Goal: Information Seeking & Learning: Learn about a topic

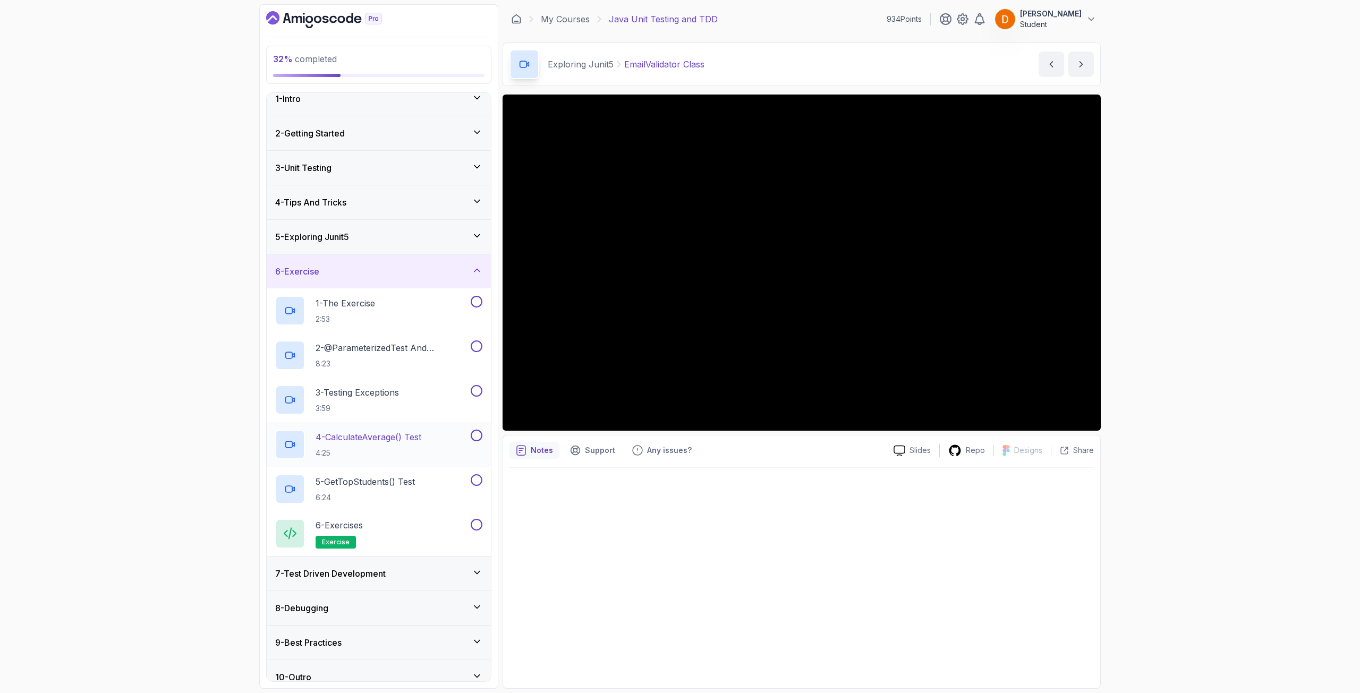
scroll to position [24, 0]
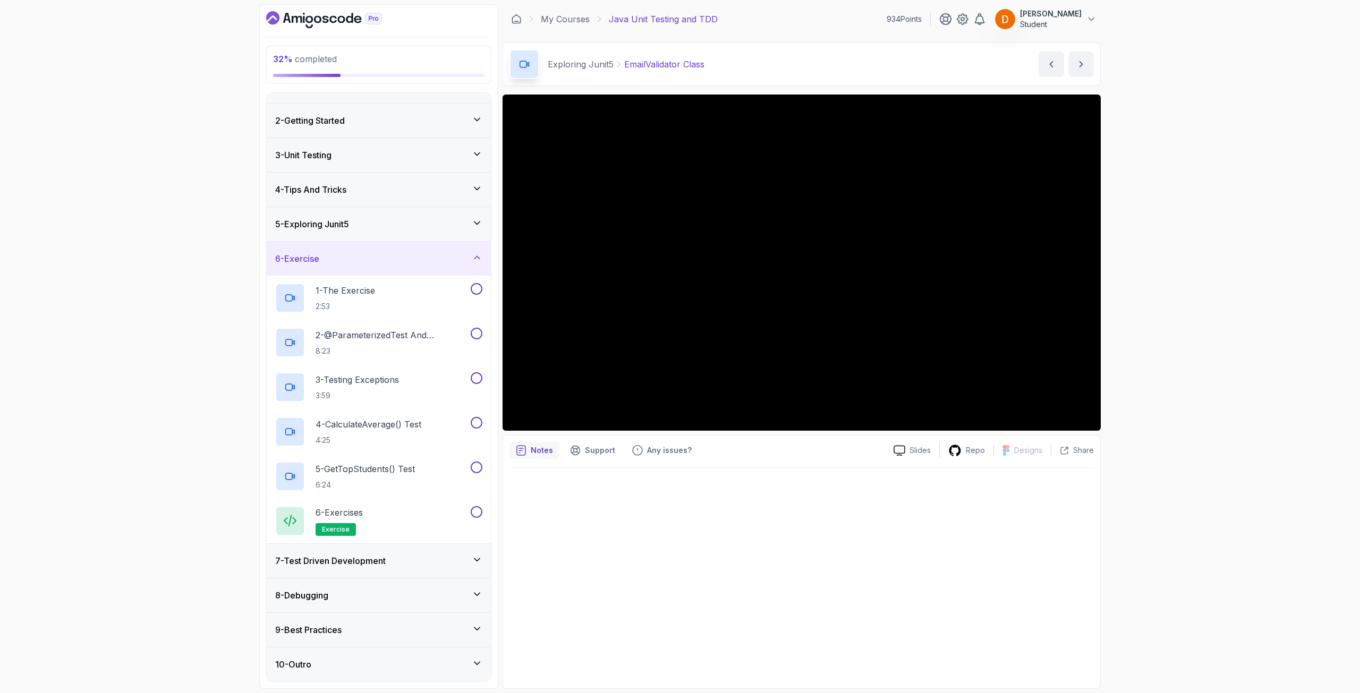
click at [379, 569] on div "7 - Test Driven Development" at bounding box center [379, 561] width 224 height 34
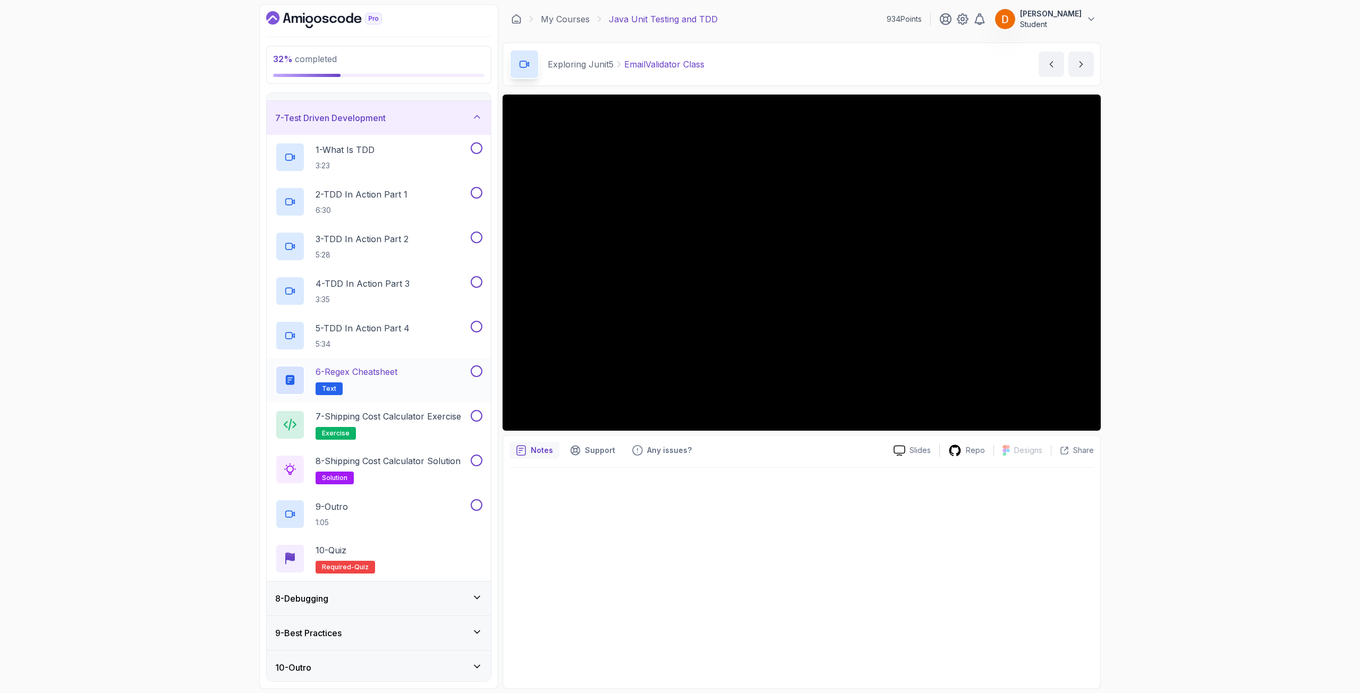
scroll to position [202, 0]
click at [414, 108] on div "7 - Test Driven Development" at bounding box center [378, 114] width 207 height 13
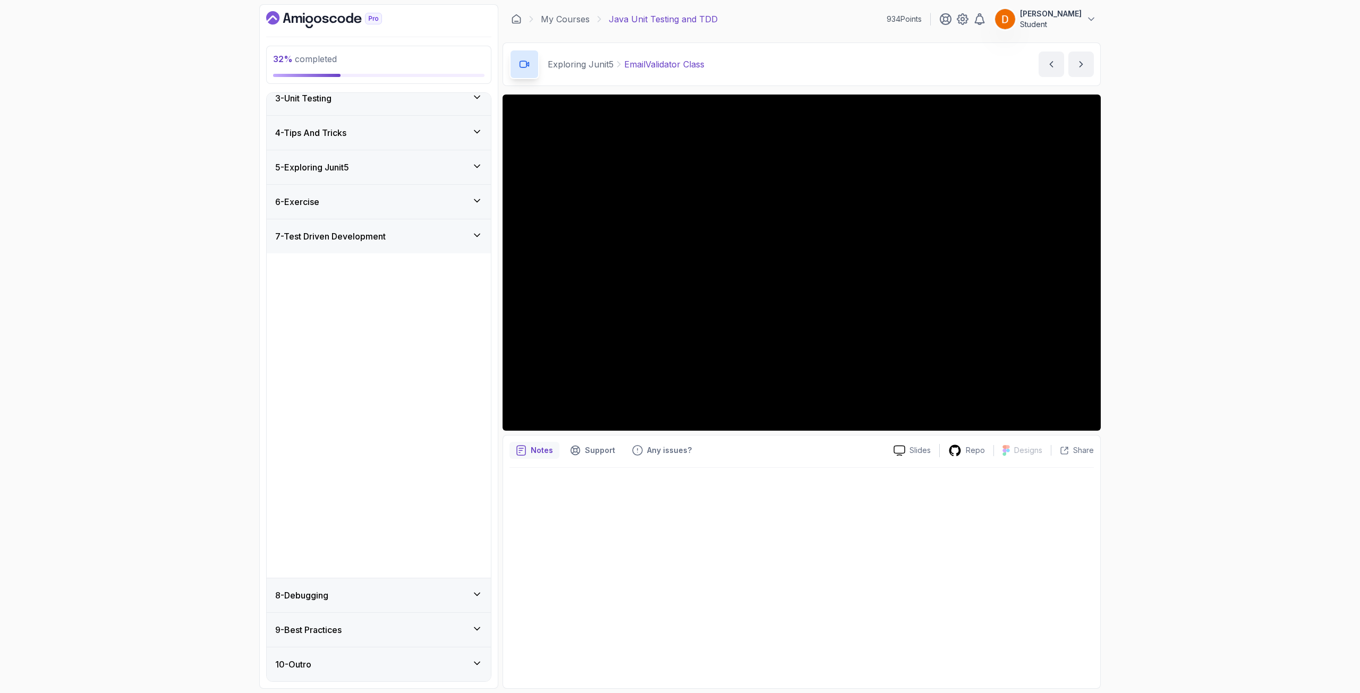
scroll to position [0, 0]
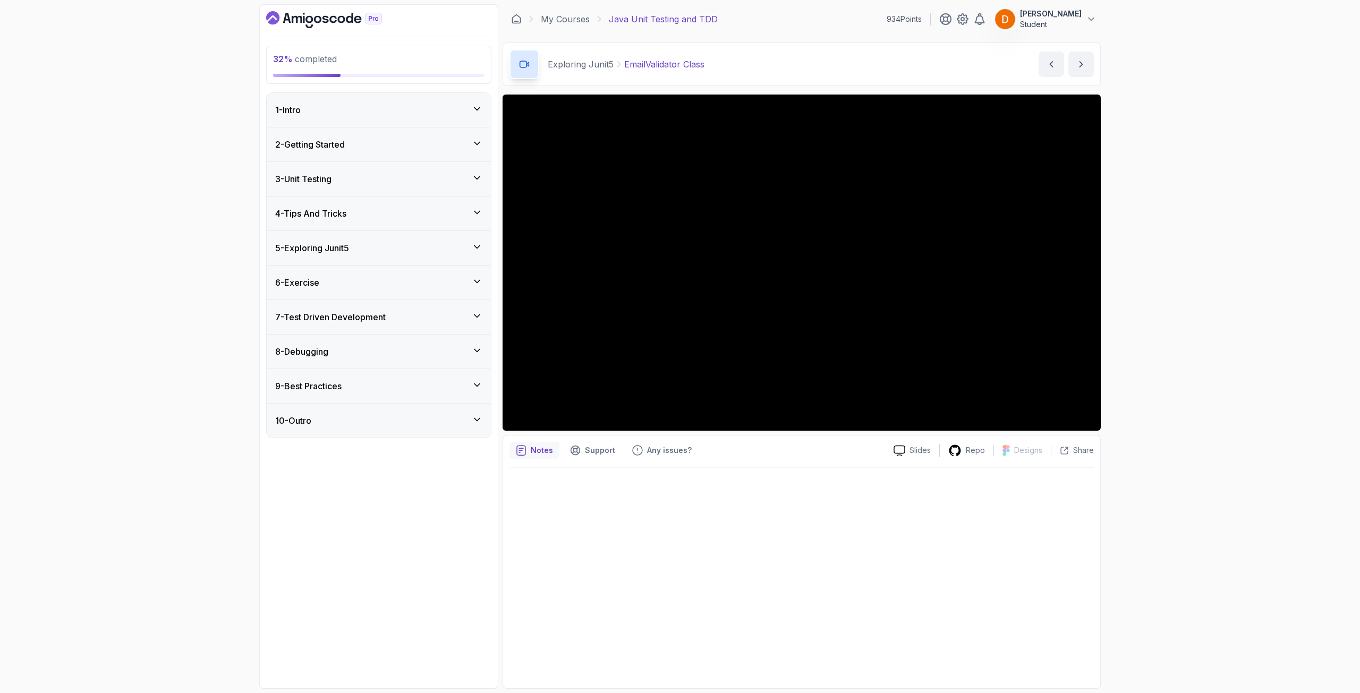
click at [368, 355] on div "8 - Debugging" at bounding box center [378, 351] width 207 height 13
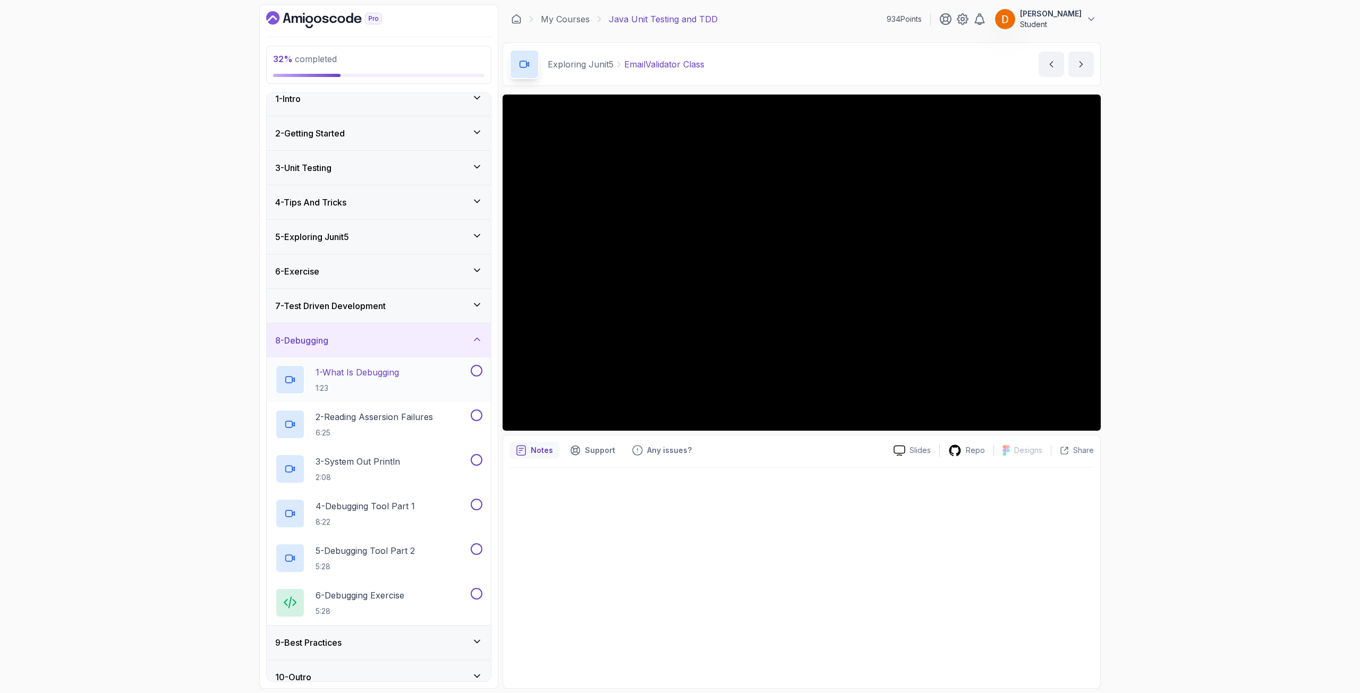
scroll to position [24, 0]
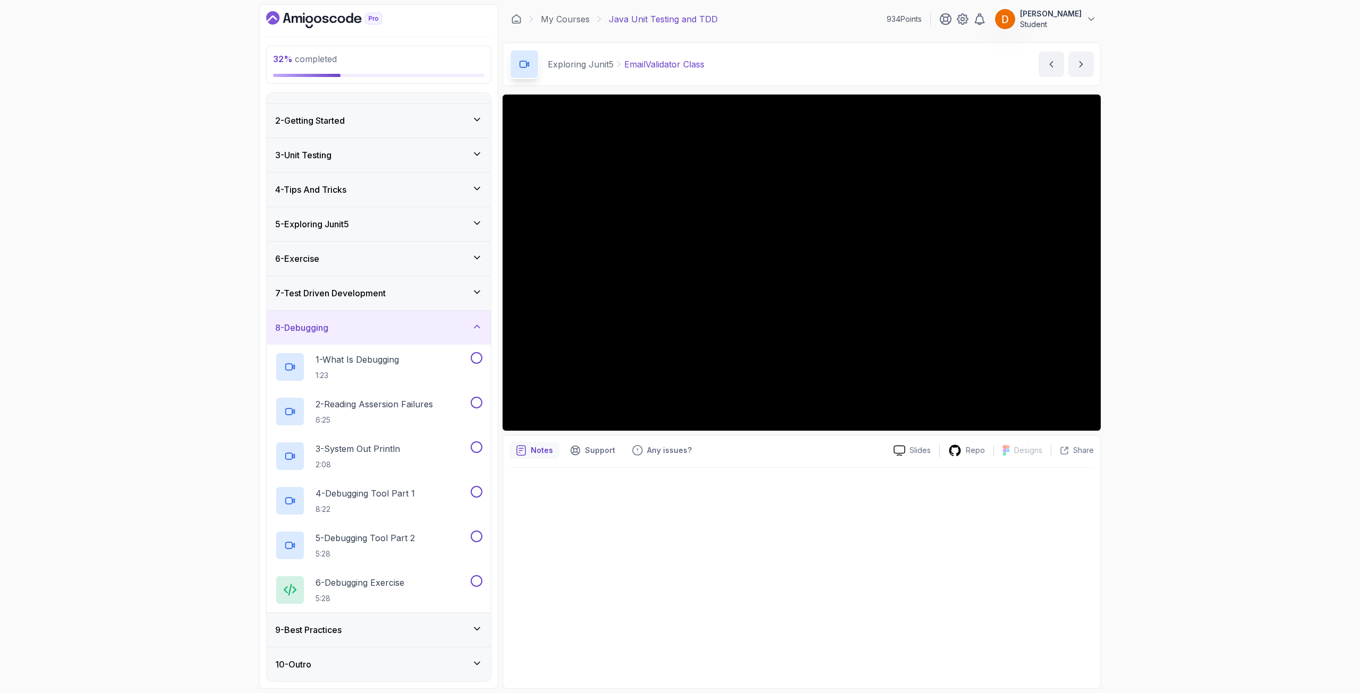
click at [380, 324] on div "8 - Debugging" at bounding box center [378, 327] width 207 height 13
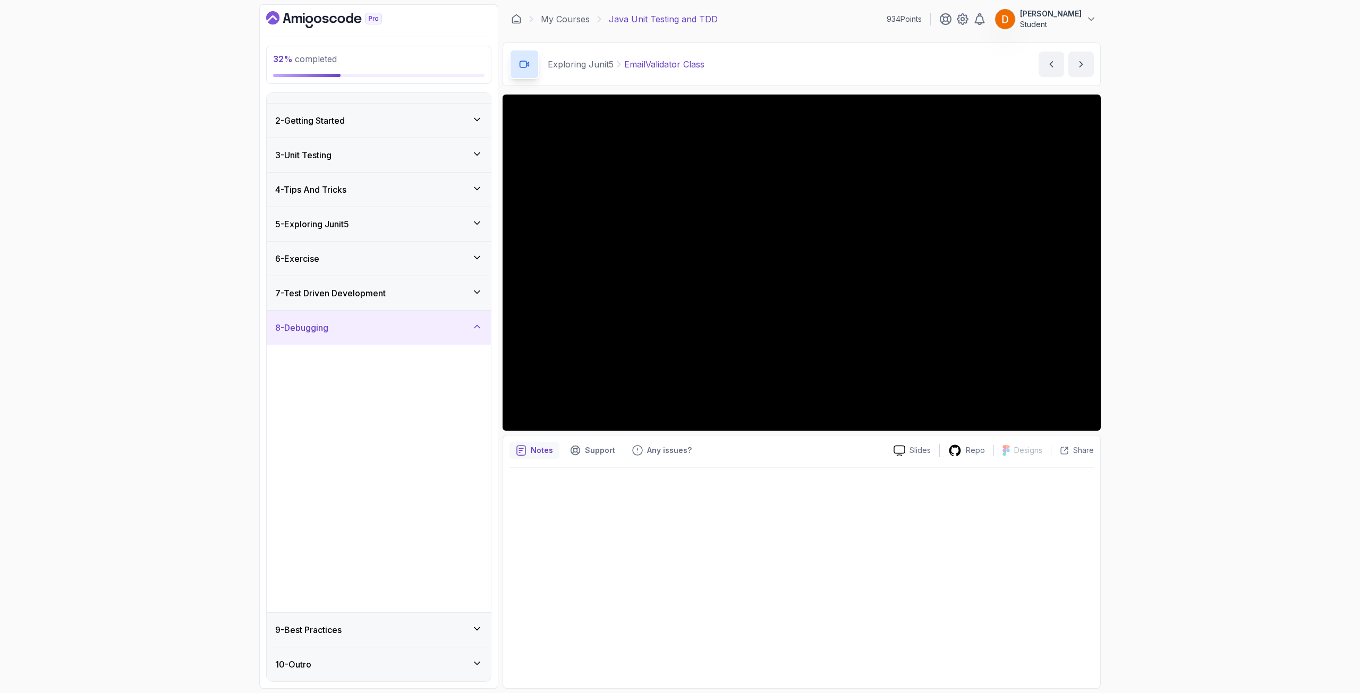
scroll to position [0, 0]
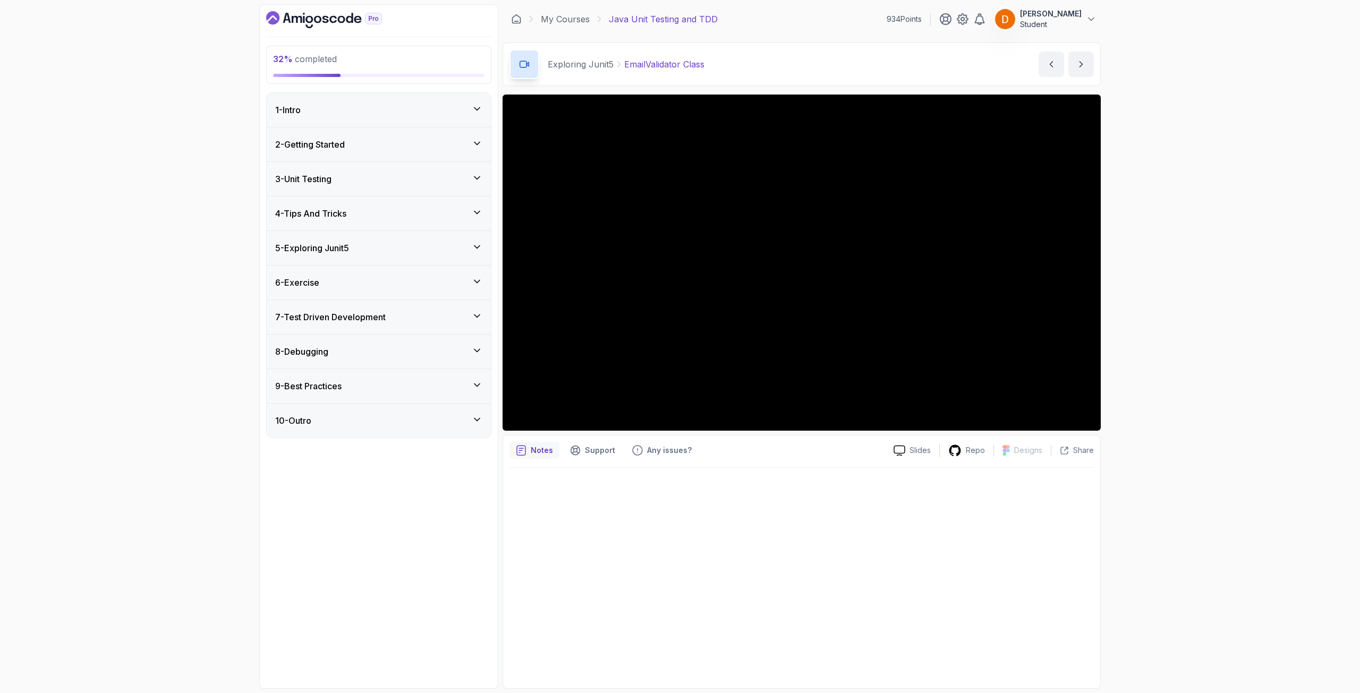
click at [392, 176] on div "3 - Unit Testing" at bounding box center [378, 179] width 207 height 13
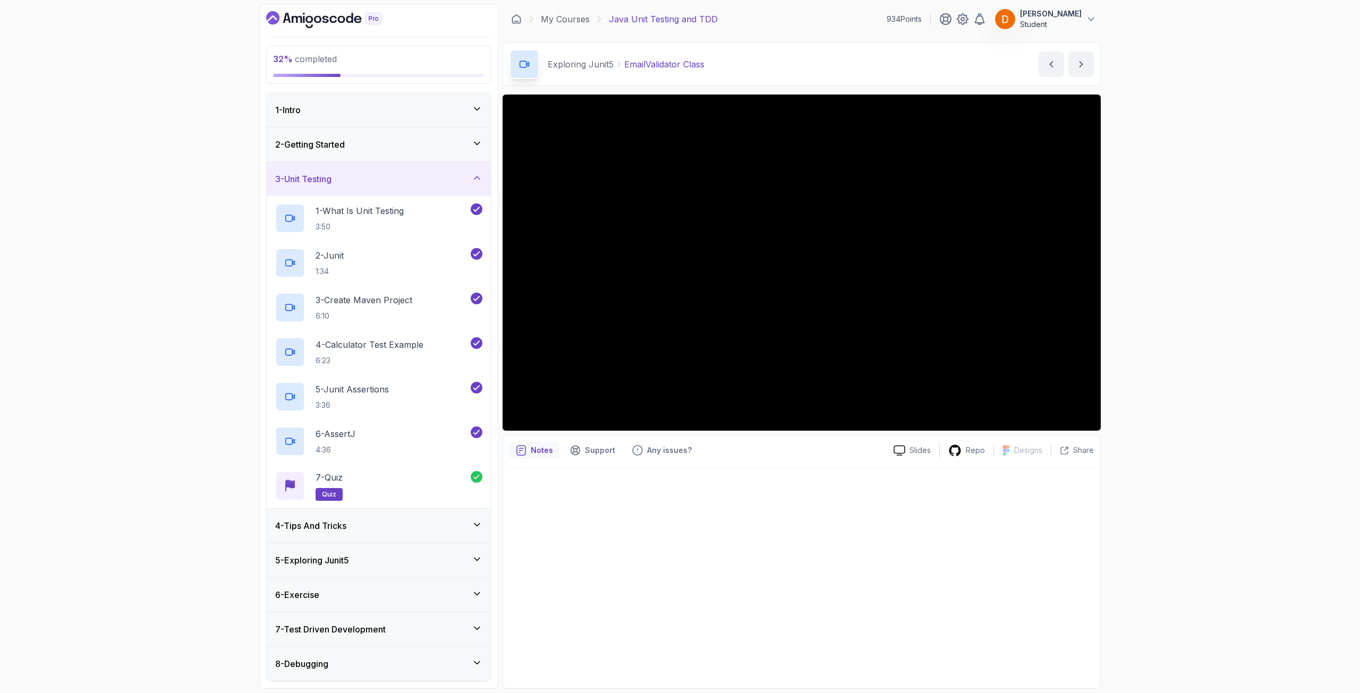
click at [410, 523] on div "4 - Tips And Tricks" at bounding box center [378, 526] width 207 height 13
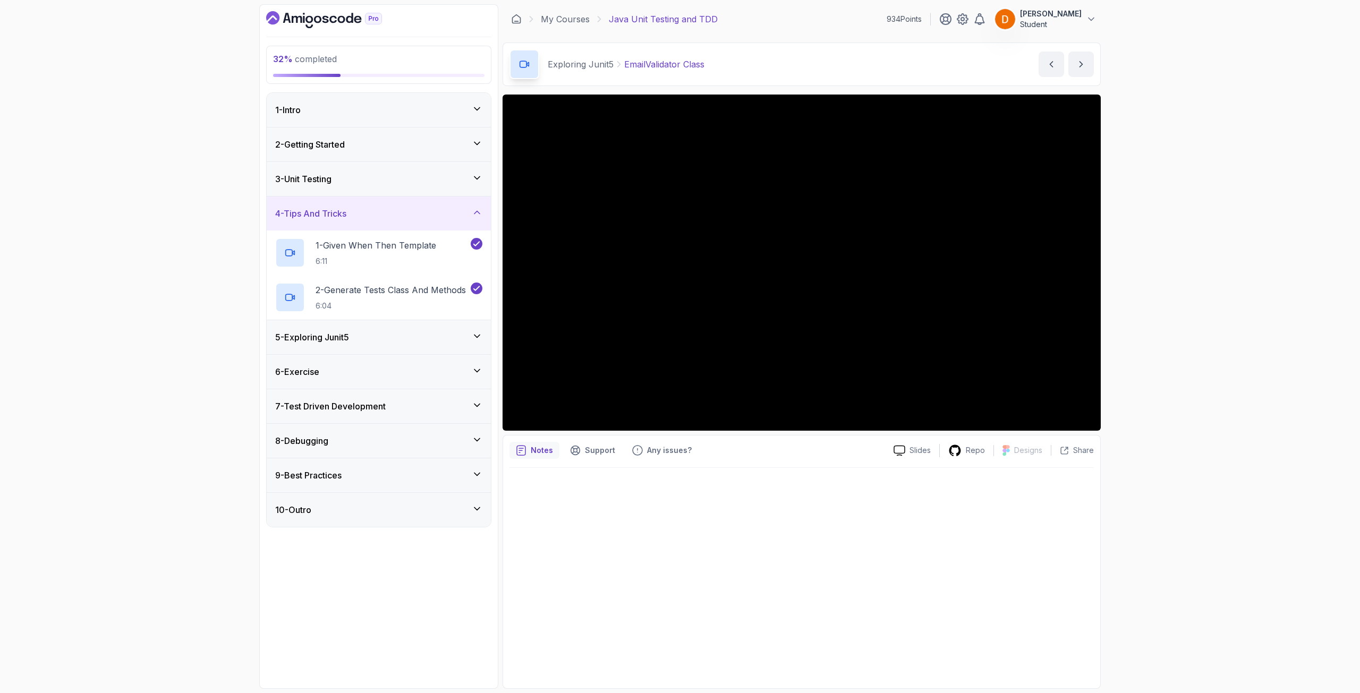
click at [411, 328] on div "5 - Exploring Junit5" at bounding box center [379, 337] width 224 height 34
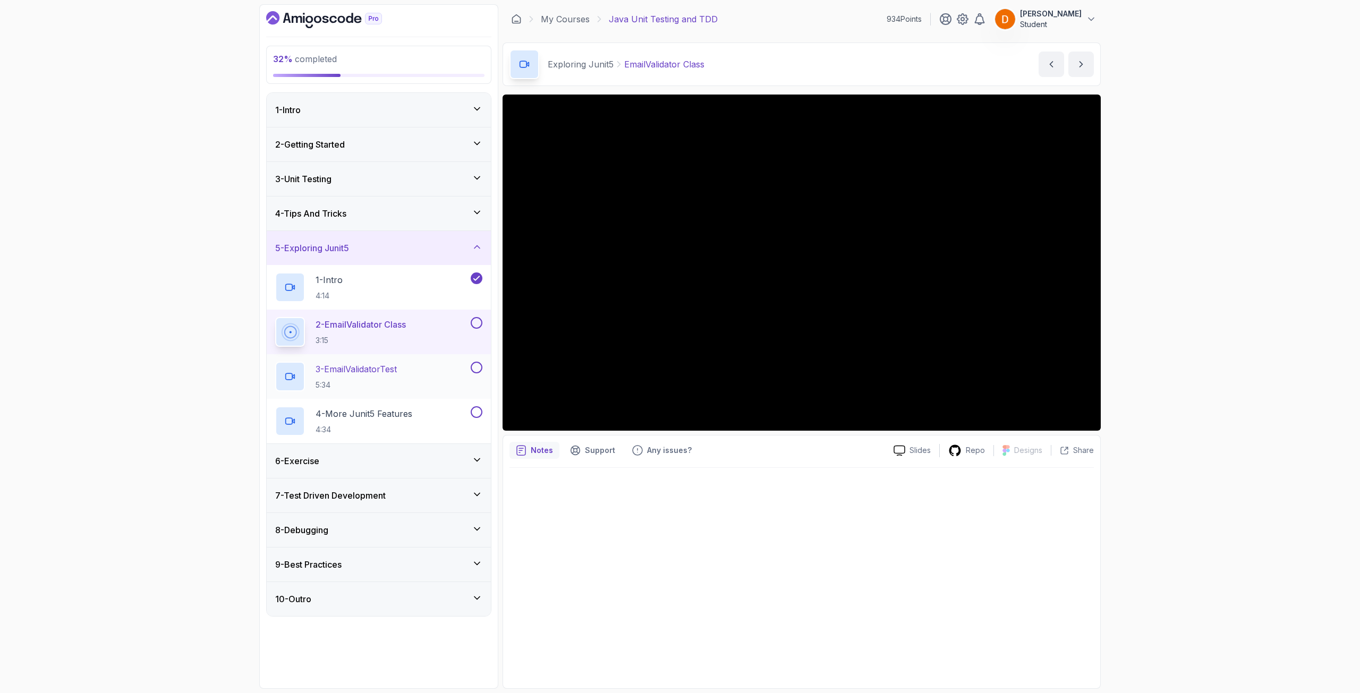
click at [429, 364] on div "3 - EmailValidatorTest 5:34" at bounding box center [371, 377] width 193 height 30
click at [388, 323] on p "2 - EmailValidator Class" at bounding box center [360, 324] width 89 height 13
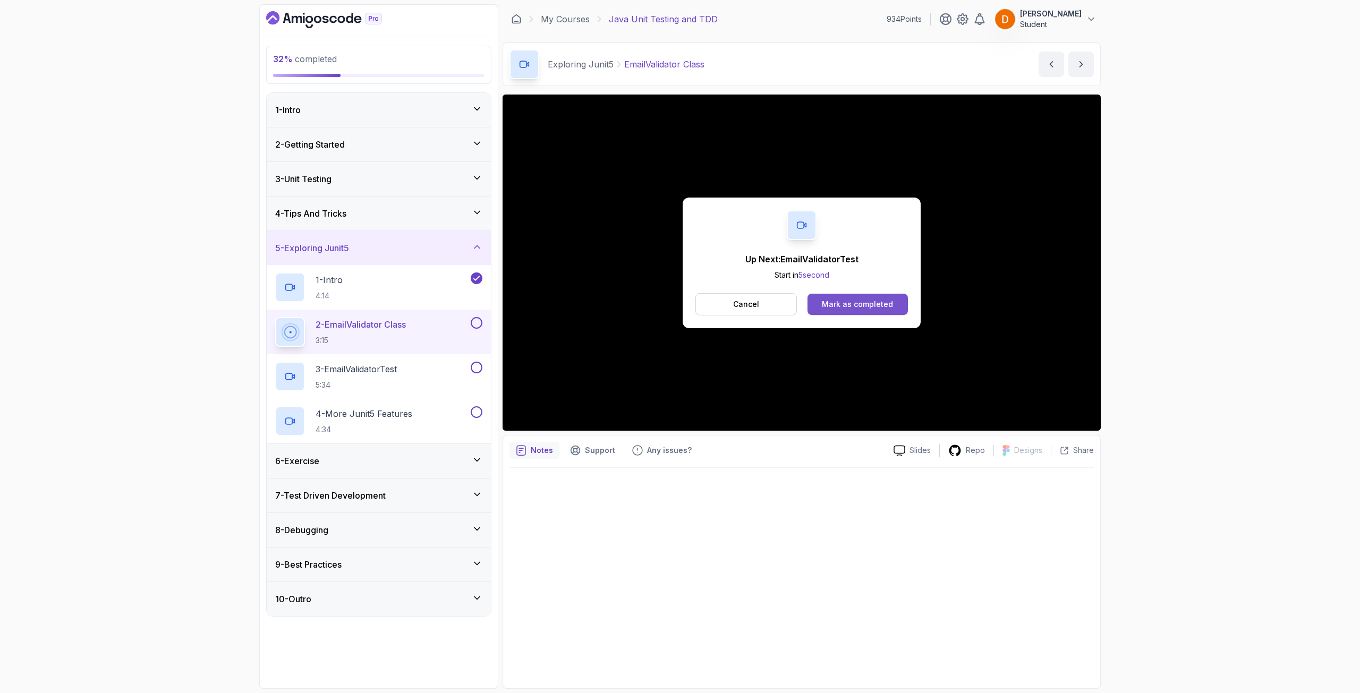
click at [878, 294] on button "Mark as completed" at bounding box center [858, 304] width 100 height 21
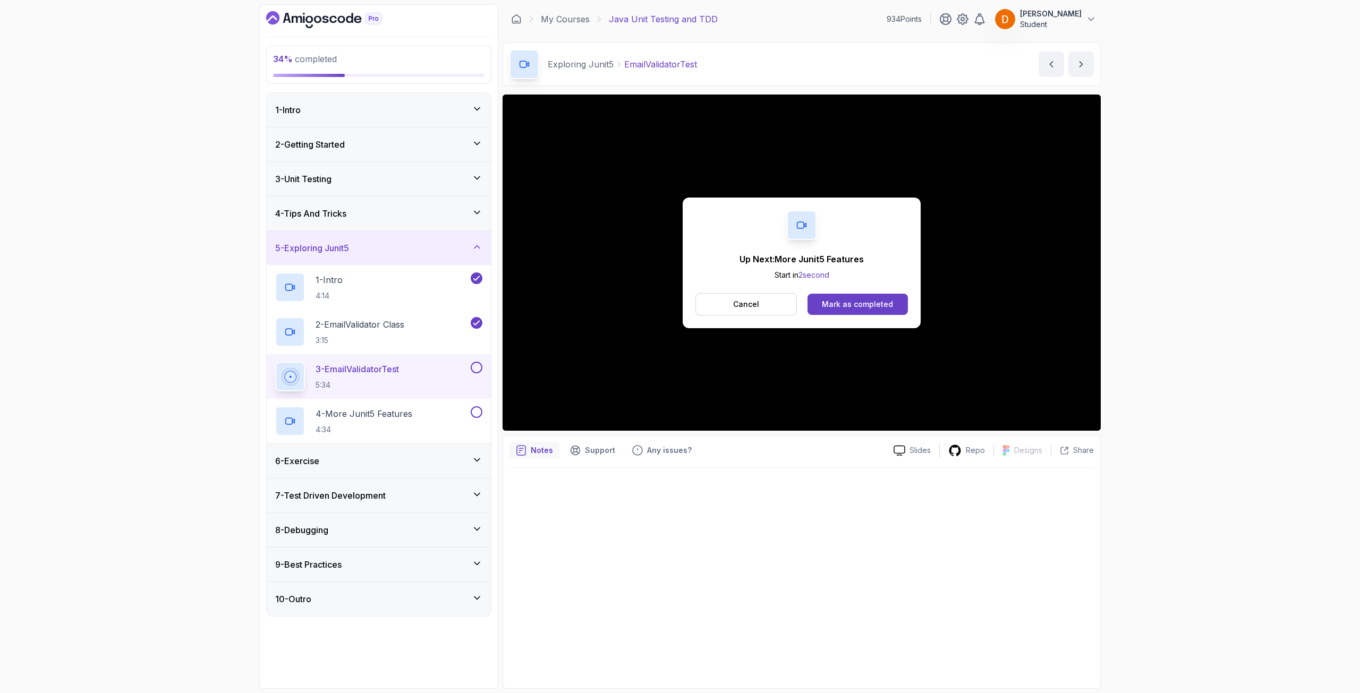
drag, startPoint x: 481, startPoint y: 368, endPoint x: 441, endPoint y: 361, distance: 40.4
click at [481, 369] on button at bounding box center [477, 368] width 12 height 12
click at [371, 330] on p "2 - EmailValidator Class" at bounding box center [360, 324] width 89 height 13
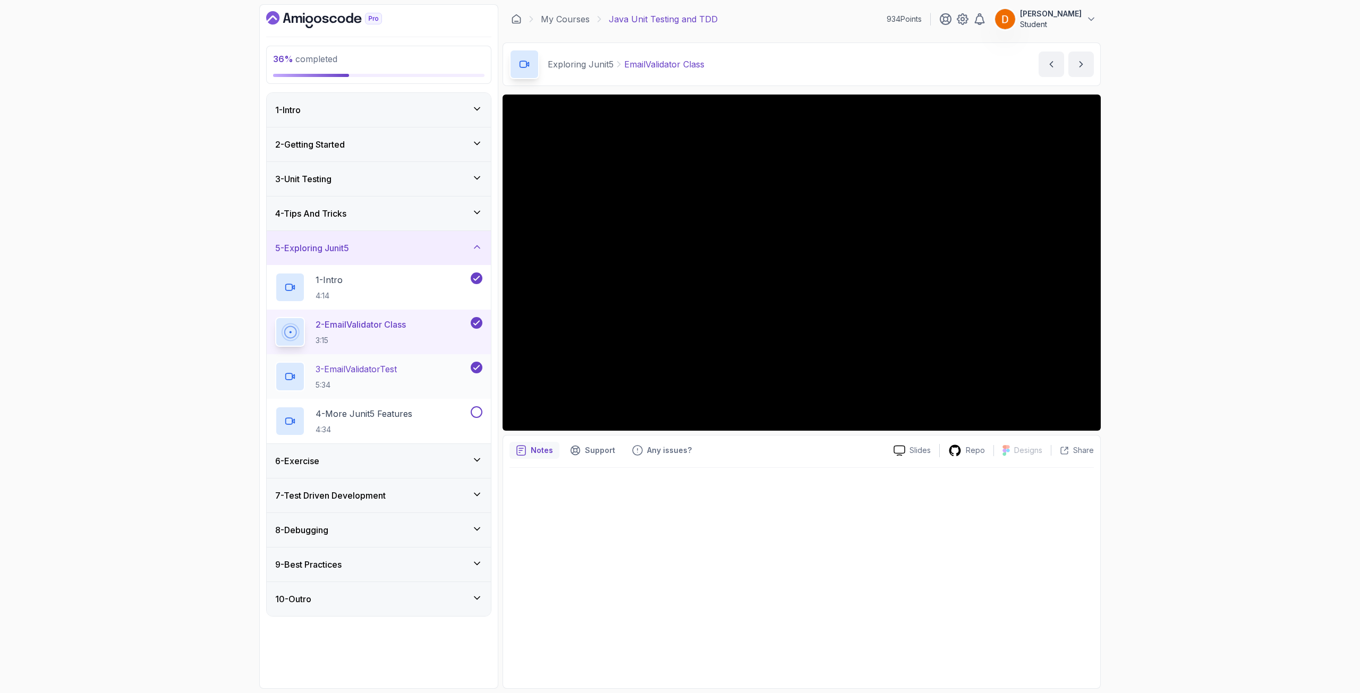
click at [422, 360] on div "3 - EmailValidatorTest 5:34" at bounding box center [379, 376] width 224 height 45
click at [355, 363] on p "3 - EmailValidatorTest" at bounding box center [356, 369] width 81 height 13
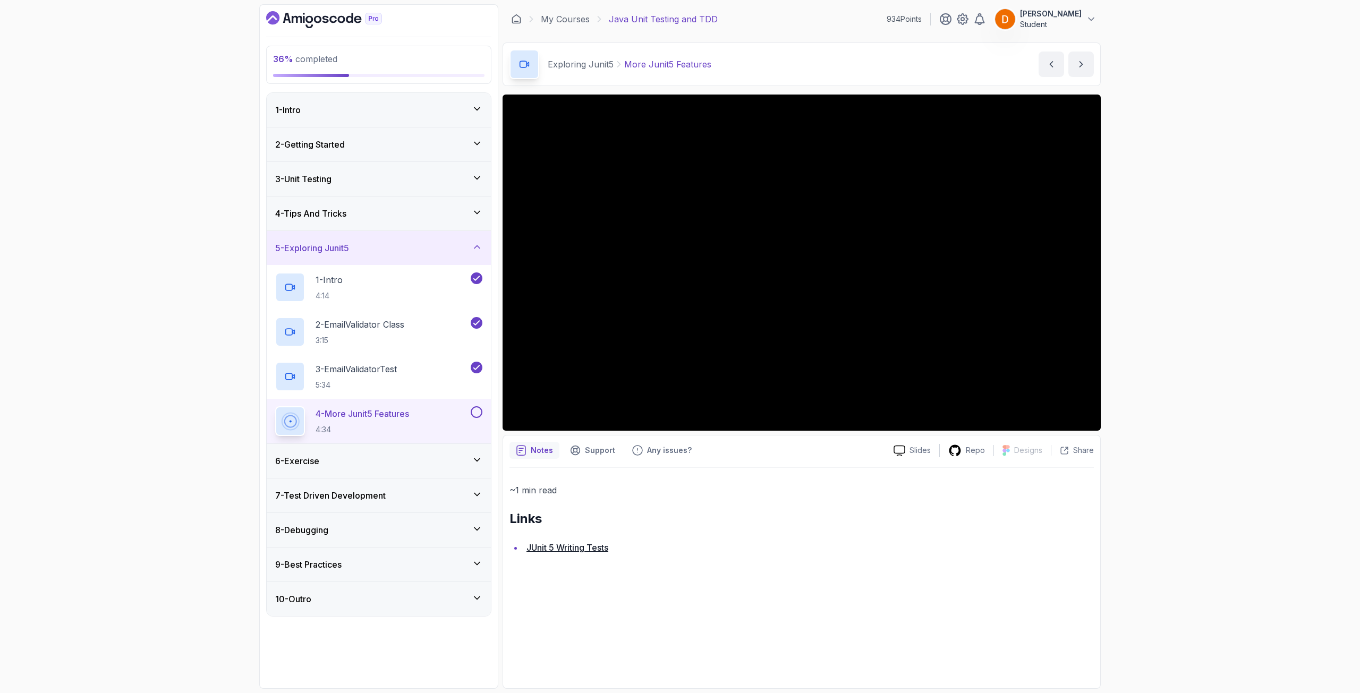
click at [473, 409] on button at bounding box center [477, 412] width 12 height 12
click at [432, 246] on div "5 - Exploring Junit5" at bounding box center [378, 248] width 207 height 13
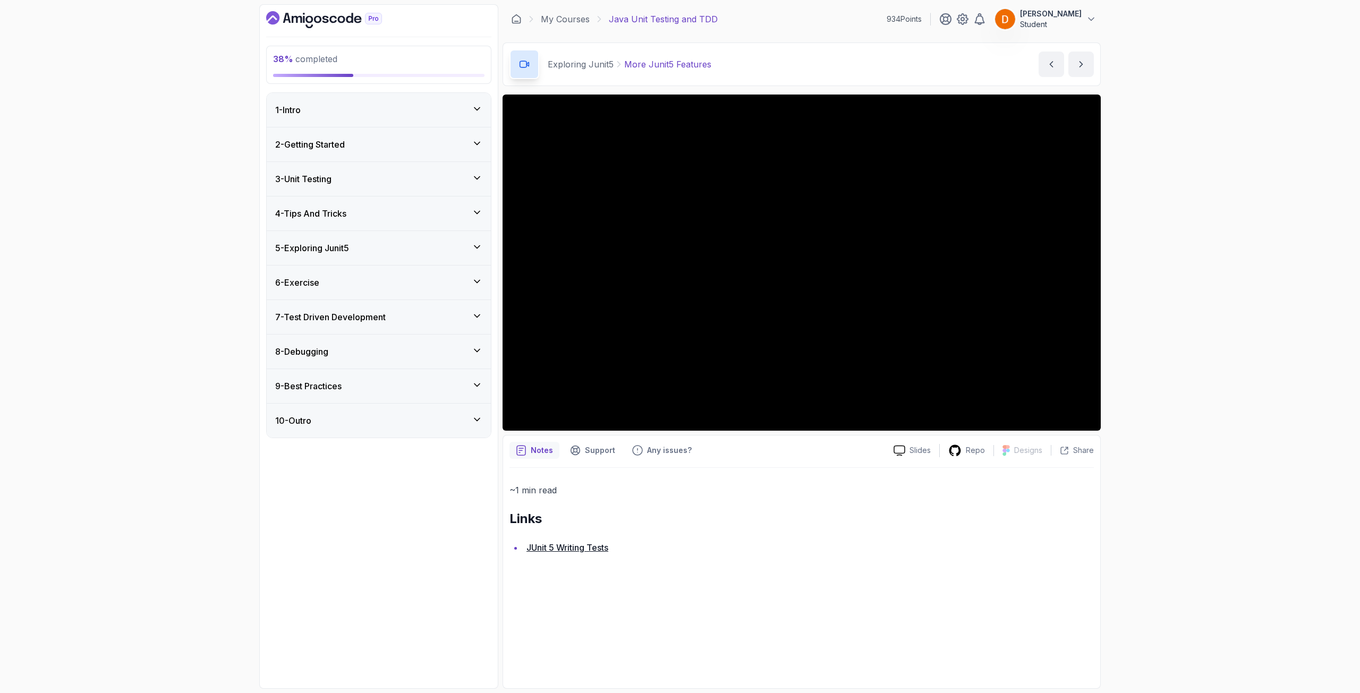
click at [405, 281] on div "6 - Exercise" at bounding box center [378, 282] width 207 height 13
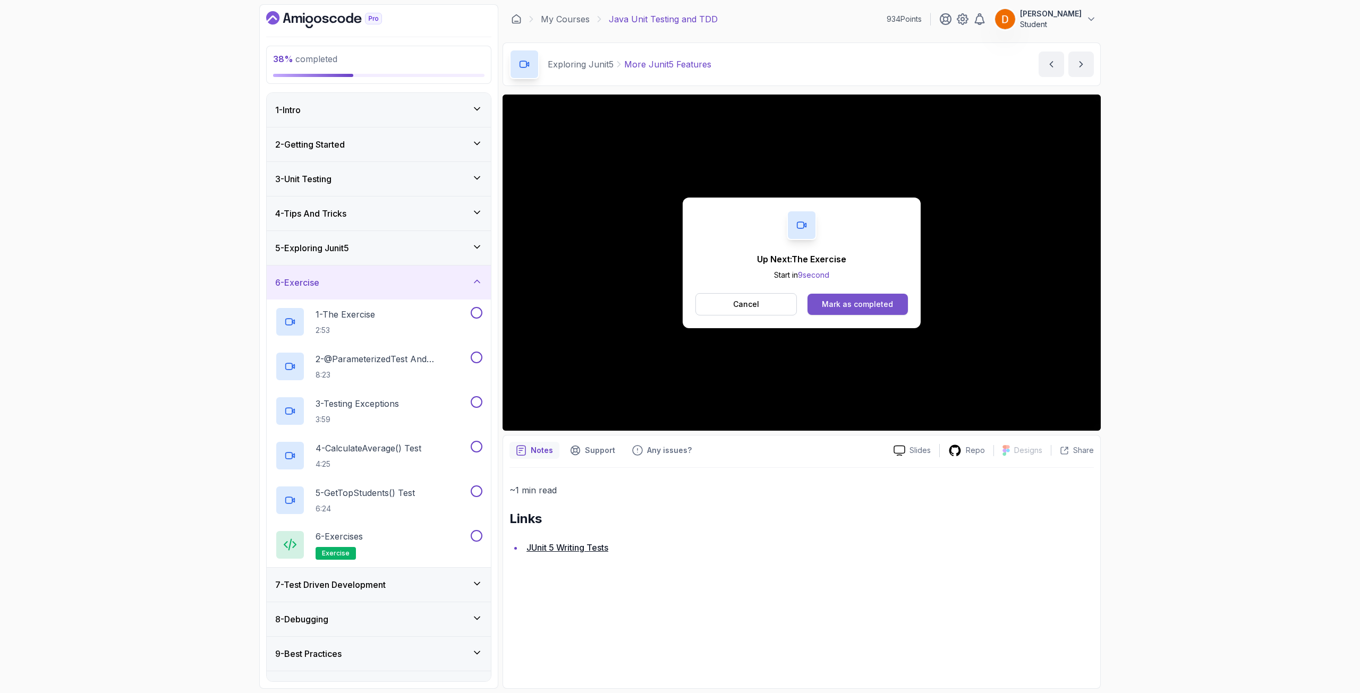
click at [841, 303] on div "Mark as completed" at bounding box center [857, 304] width 71 height 11
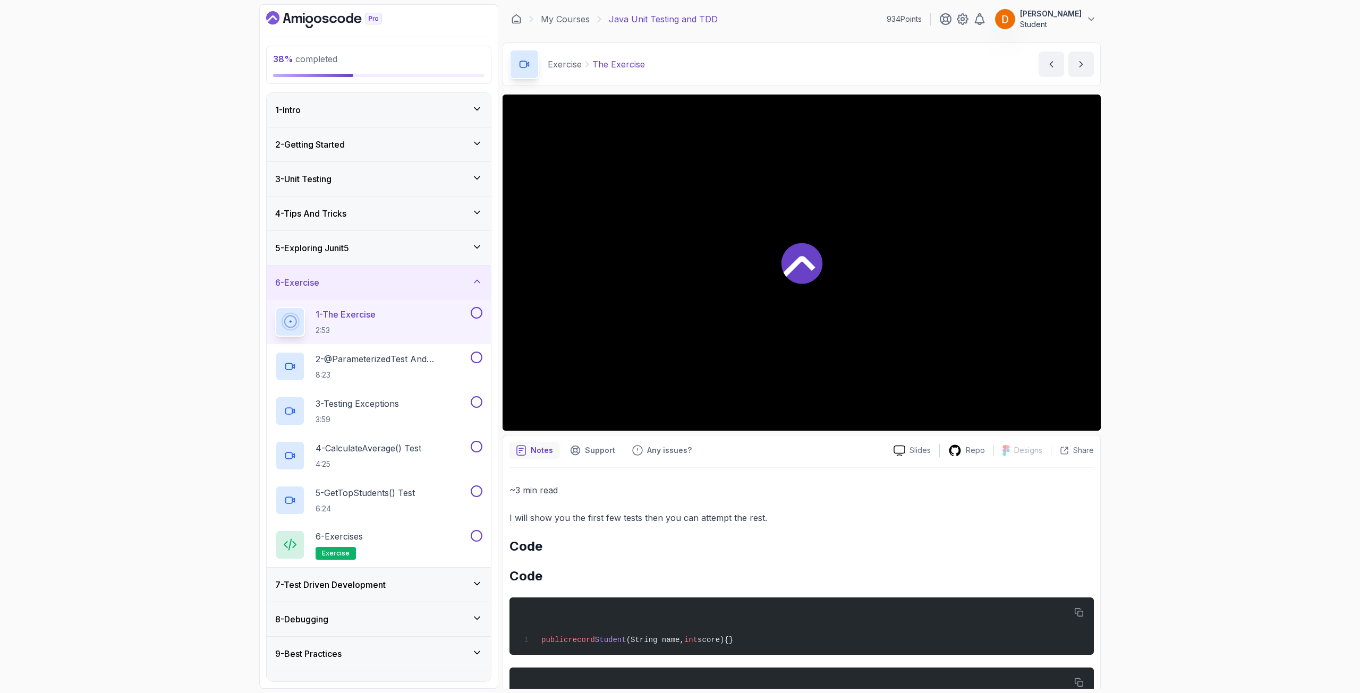
click at [448, 249] on div "5 - Exploring Junit5" at bounding box center [378, 248] width 207 height 13
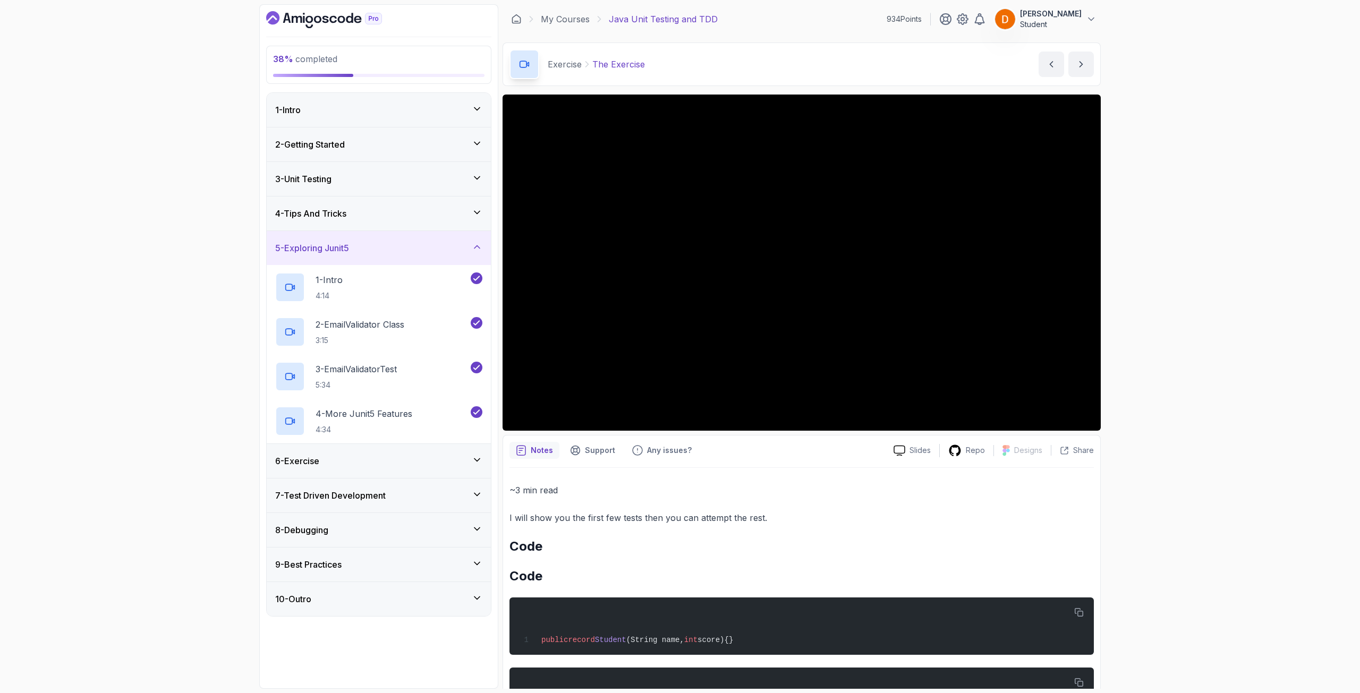
click at [427, 247] on div "5 - Exploring Junit5" at bounding box center [378, 248] width 207 height 13
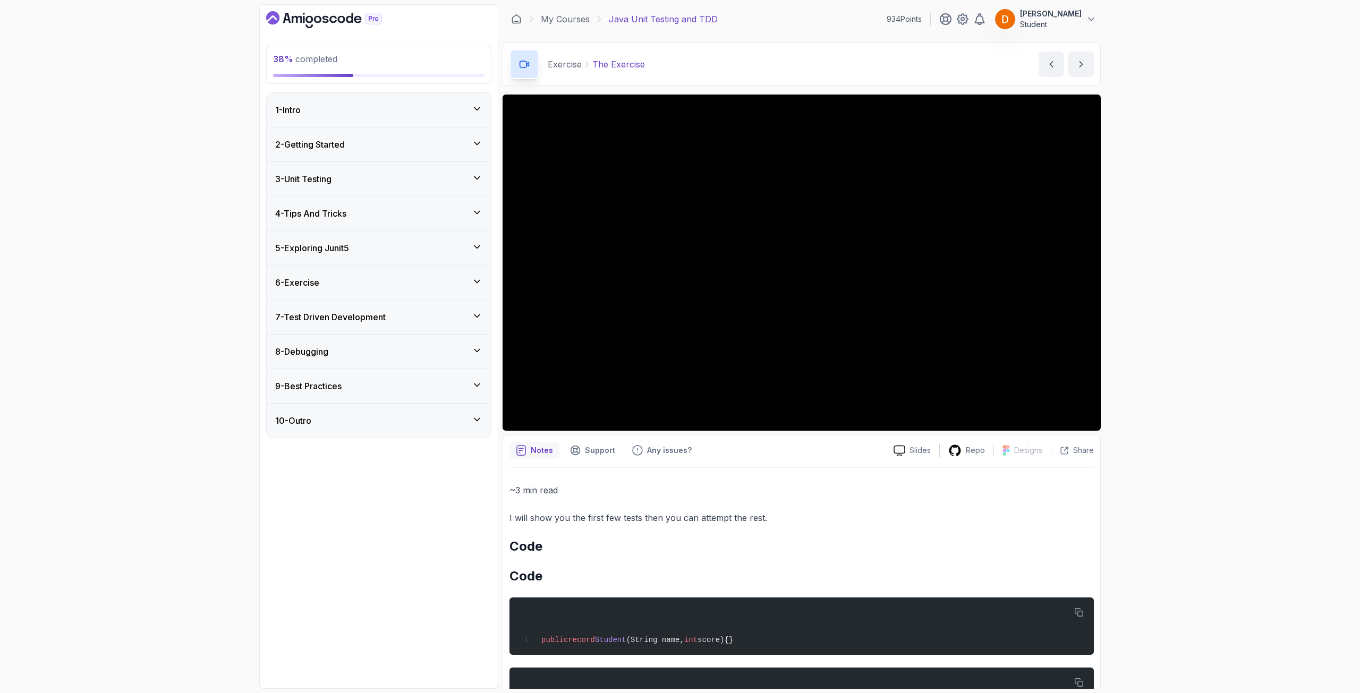
click at [406, 290] on div "6 - Exercise" at bounding box center [379, 283] width 224 height 34
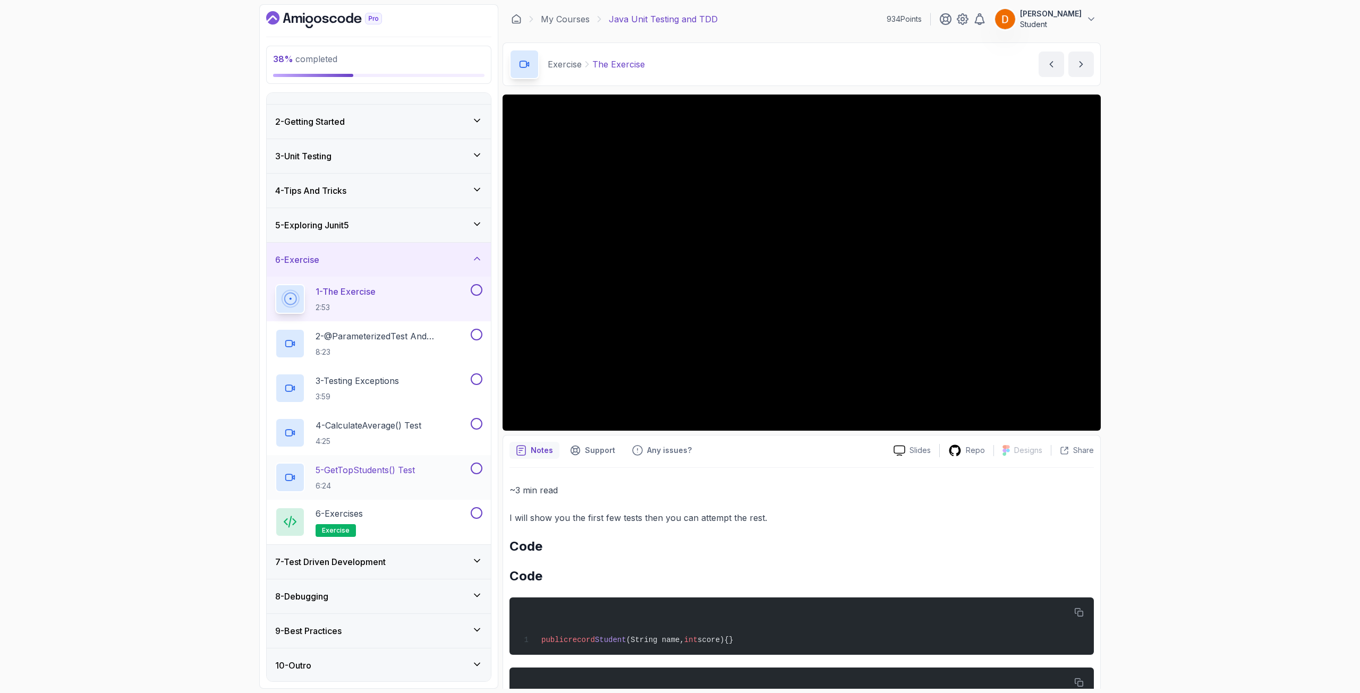
scroll to position [24, 0]
click at [378, 561] on h3 "7 - Test Driven Development" at bounding box center [330, 561] width 111 height 13
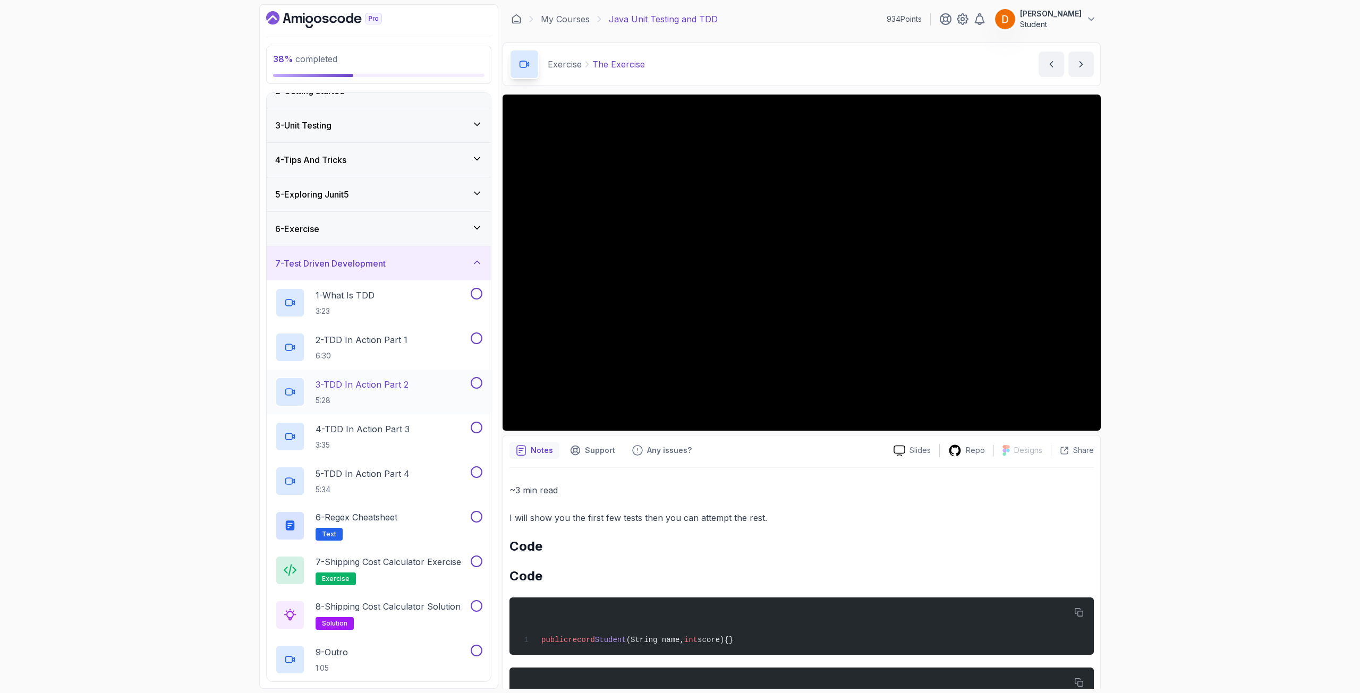
scroll to position [43, 0]
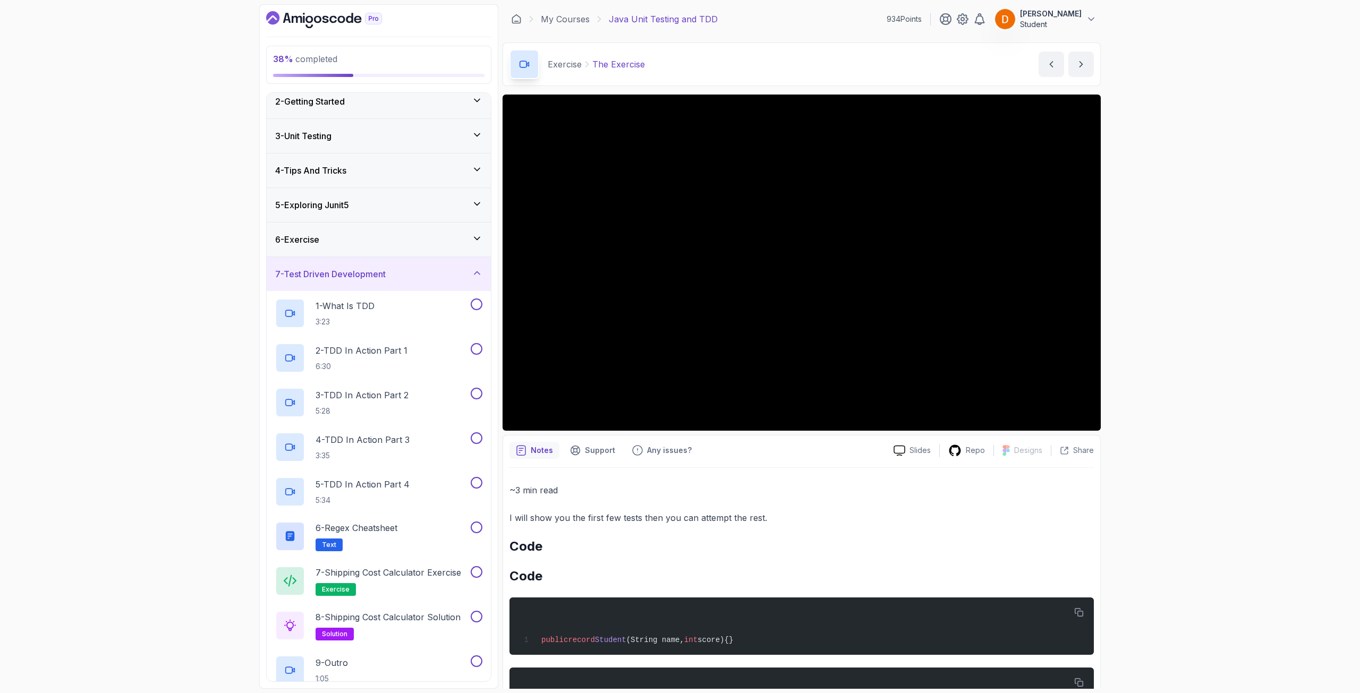
click at [406, 285] on div "7 - Test Driven Development" at bounding box center [379, 274] width 224 height 34
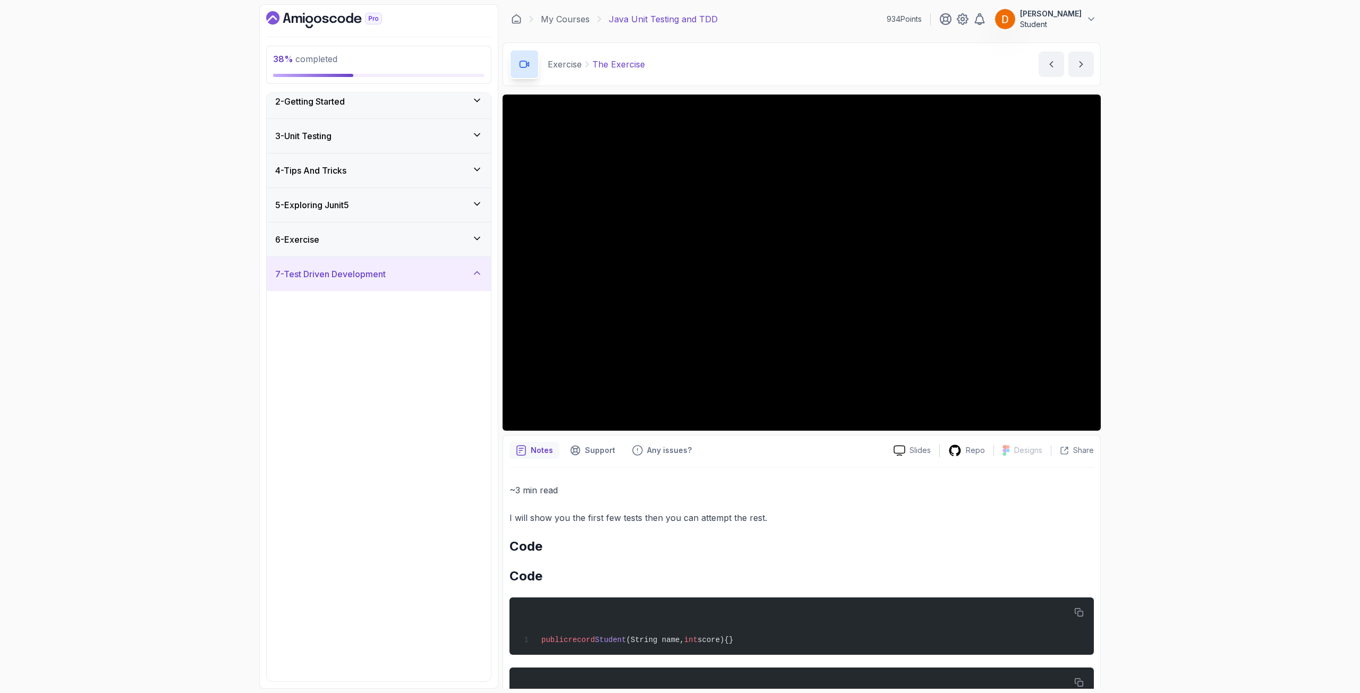
scroll to position [0, 0]
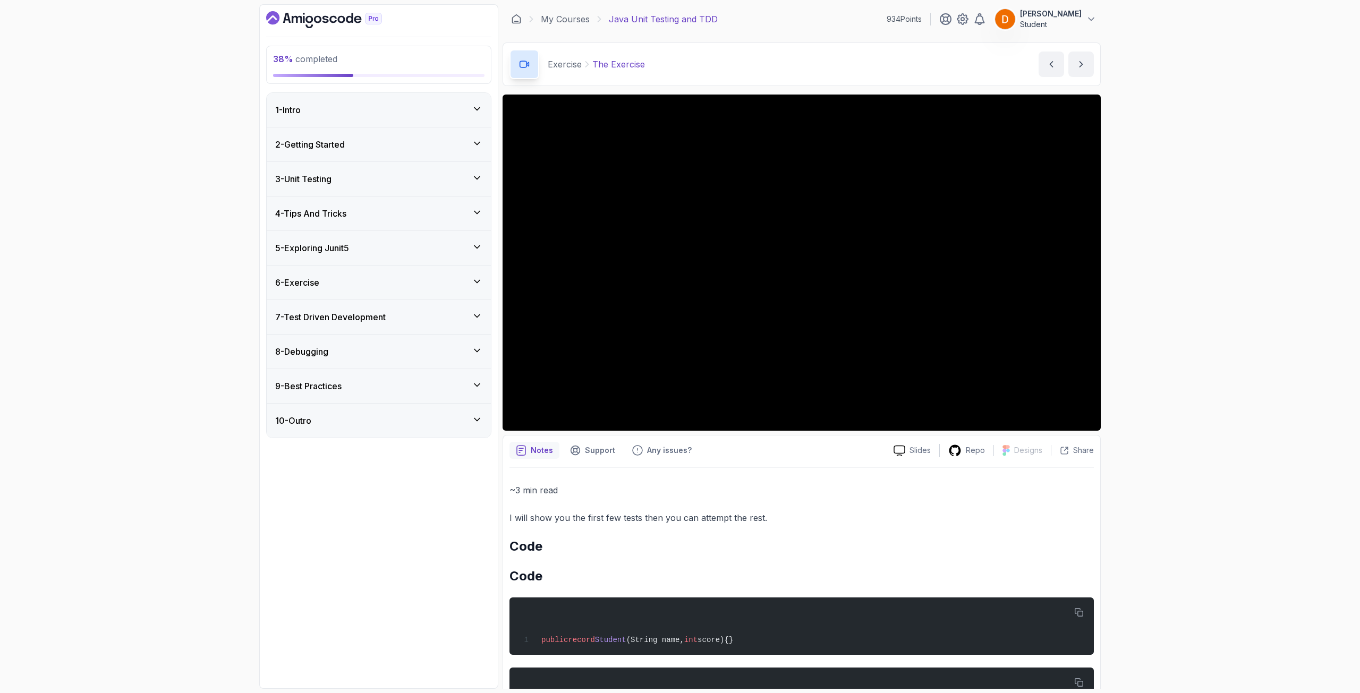
click at [400, 279] on div "6 - Exercise" at bounding box center [378, 282] width 207 height 13
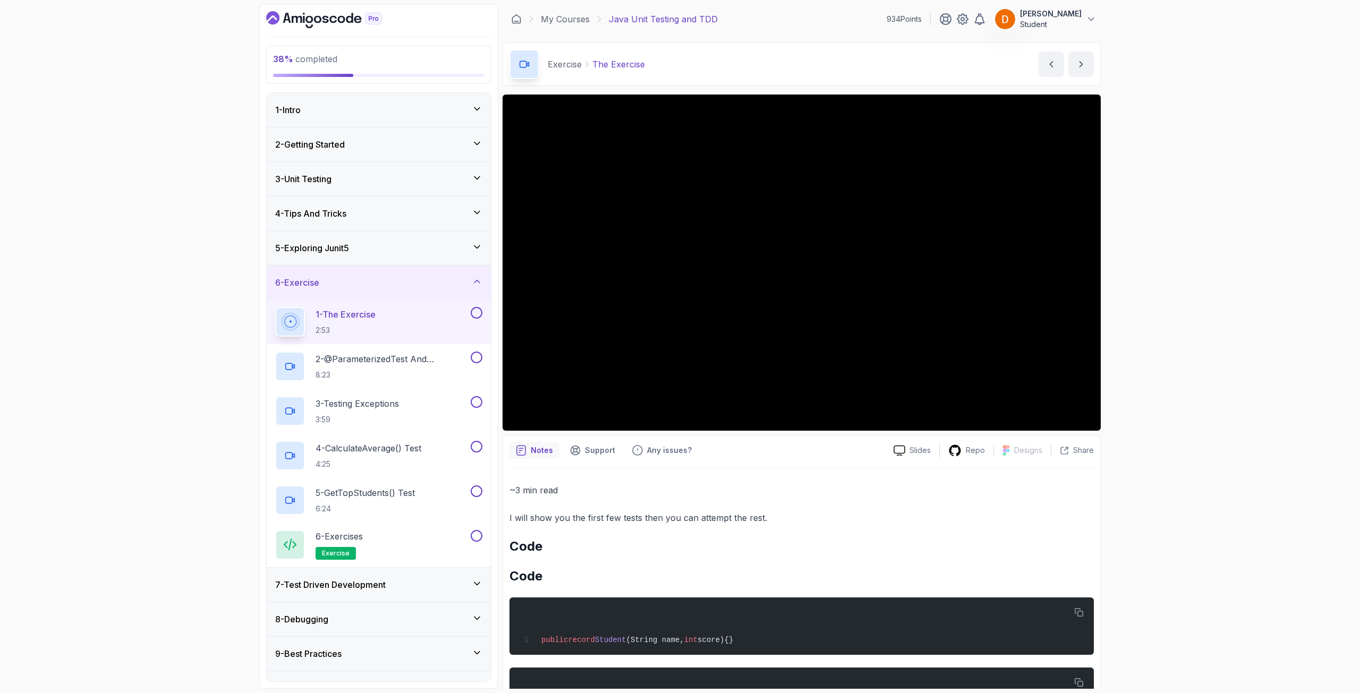
click at [401, 279] on div "6 - Exercise" at bounding box center [378, 282] width 207 height 13
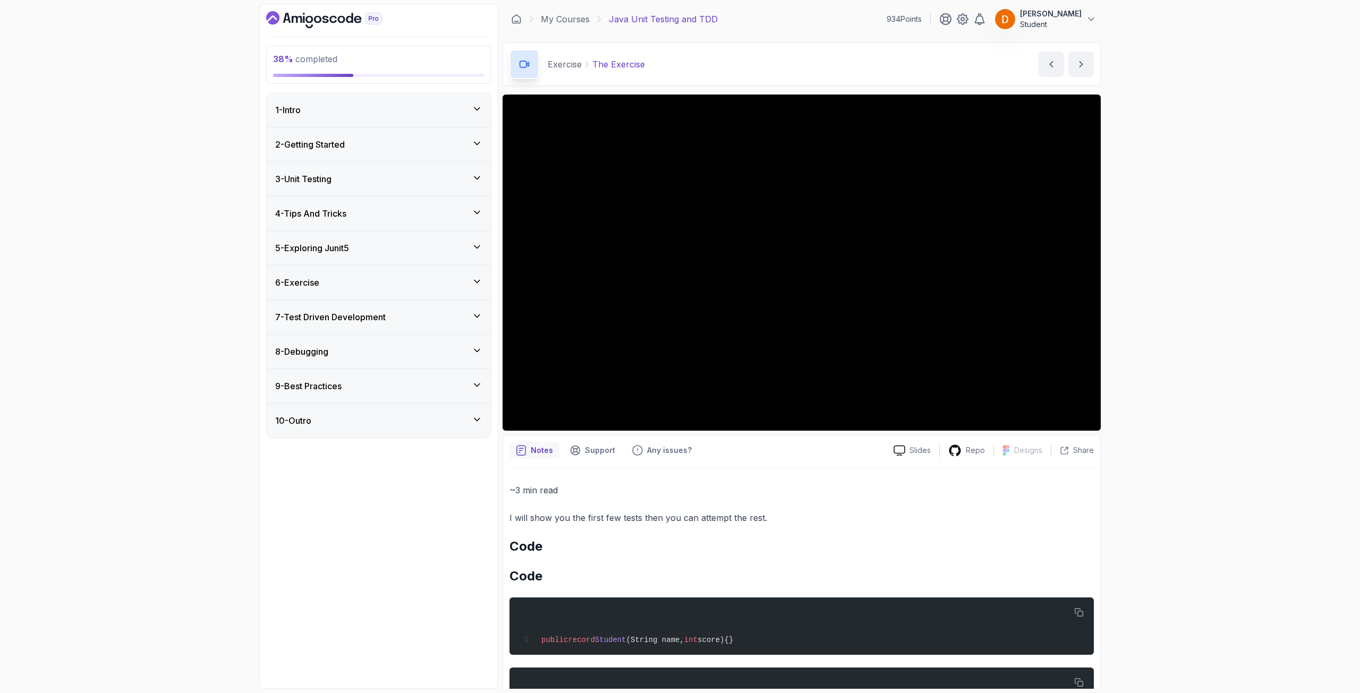
click at [401, 279] on div "6 - Exercise" at bounding box center [378, 282] width 207 height 13
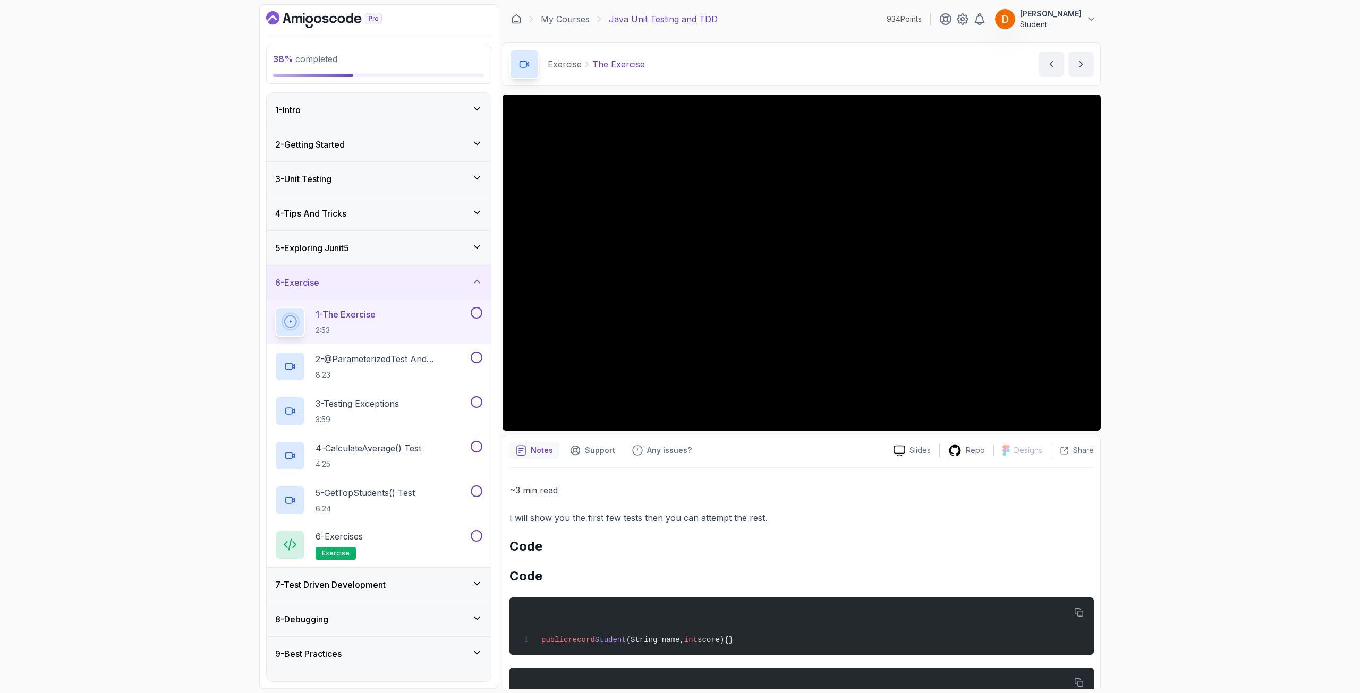
click at [401, 279] on div "6 - Exercise" at bounding box center [378, 282] width 207 height 13
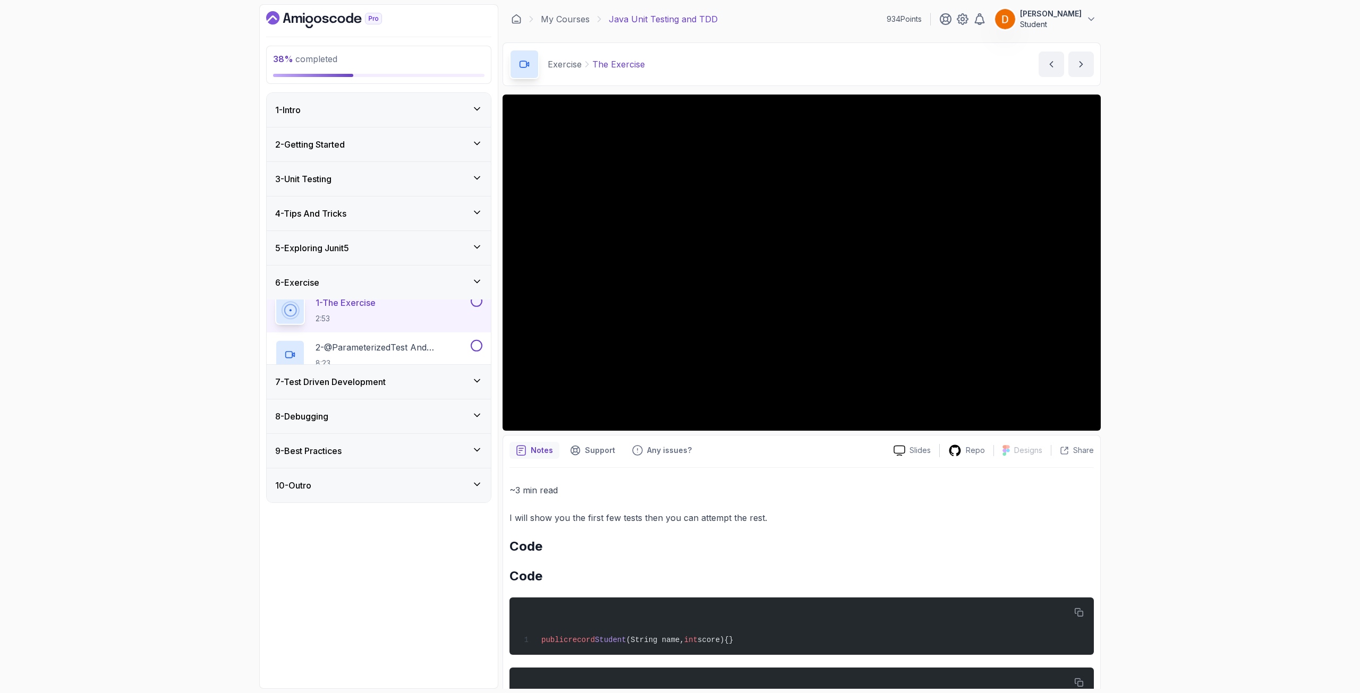
click at [401, 279] on div "6 - Exercise" at bounding box center [378, 282] width 207 height 13
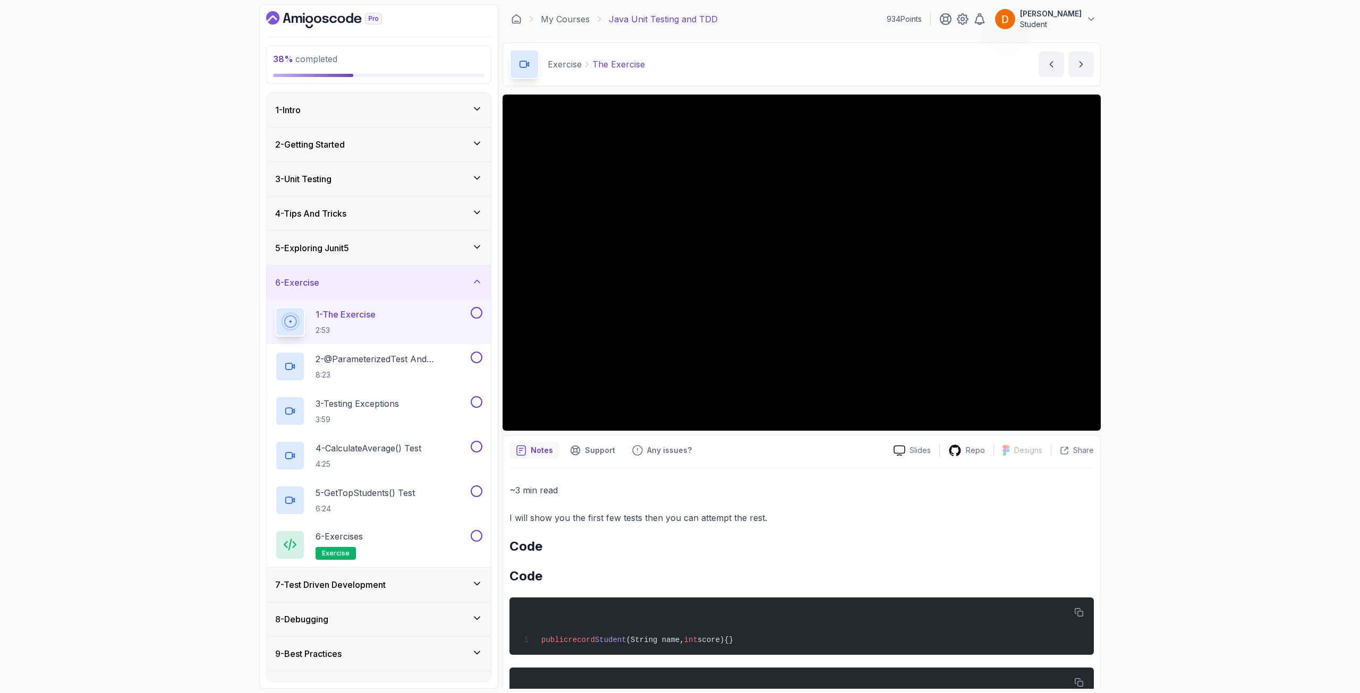
click at [401, 279] on div "6 - Exercise" at bounding box center [378, 282] width 207 height 13
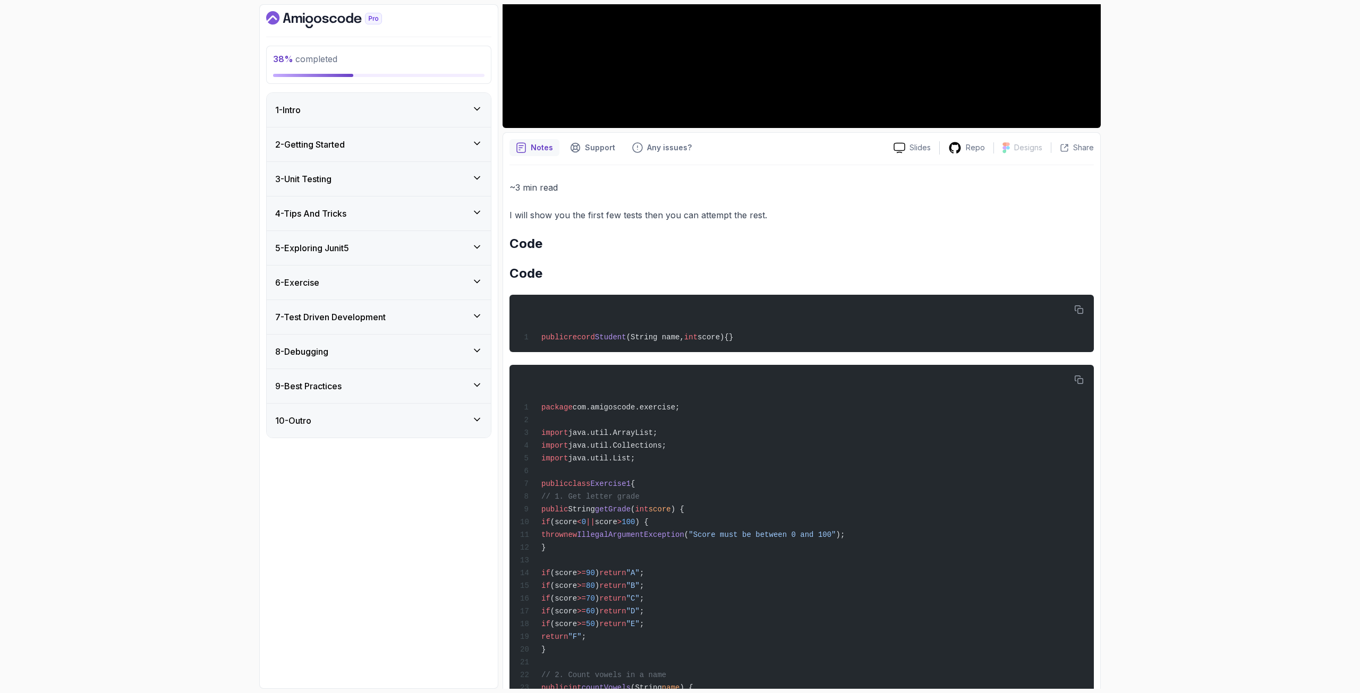
scroll to position [271, 0]
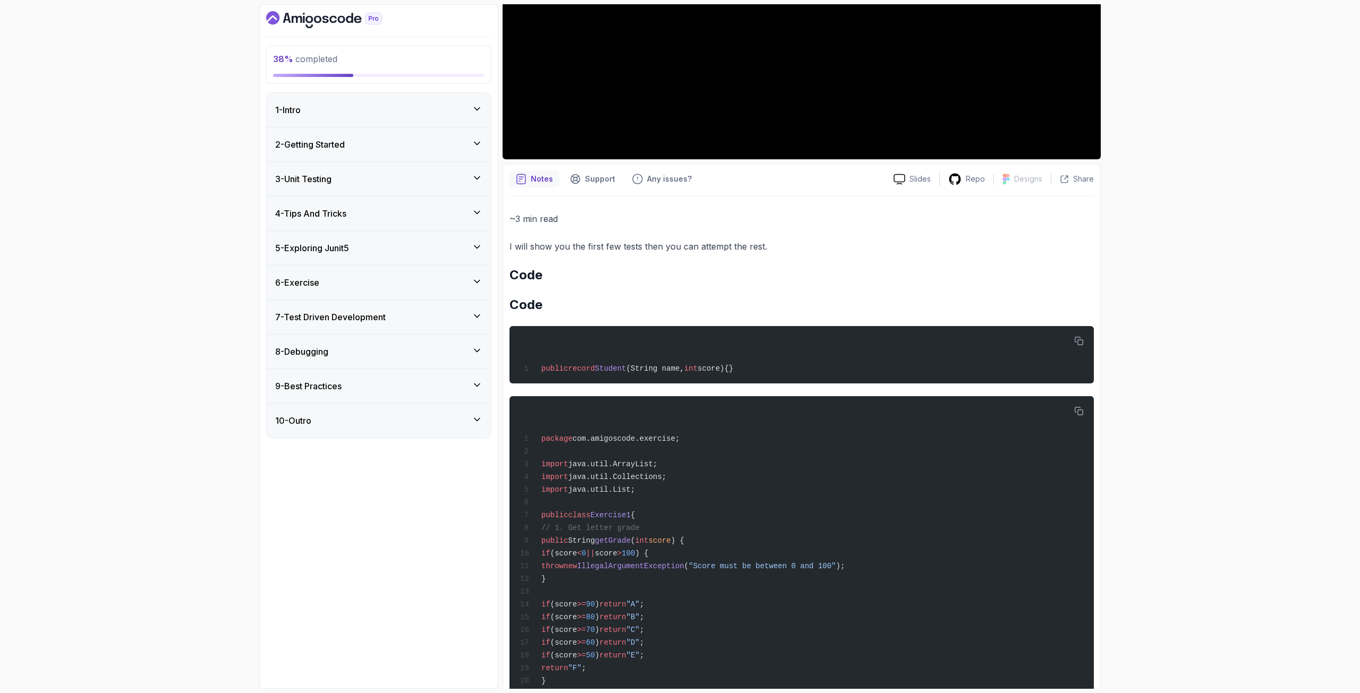
click at [676, 270] on h2 "Code" at bounding box center [802, 275] width 584 height 17
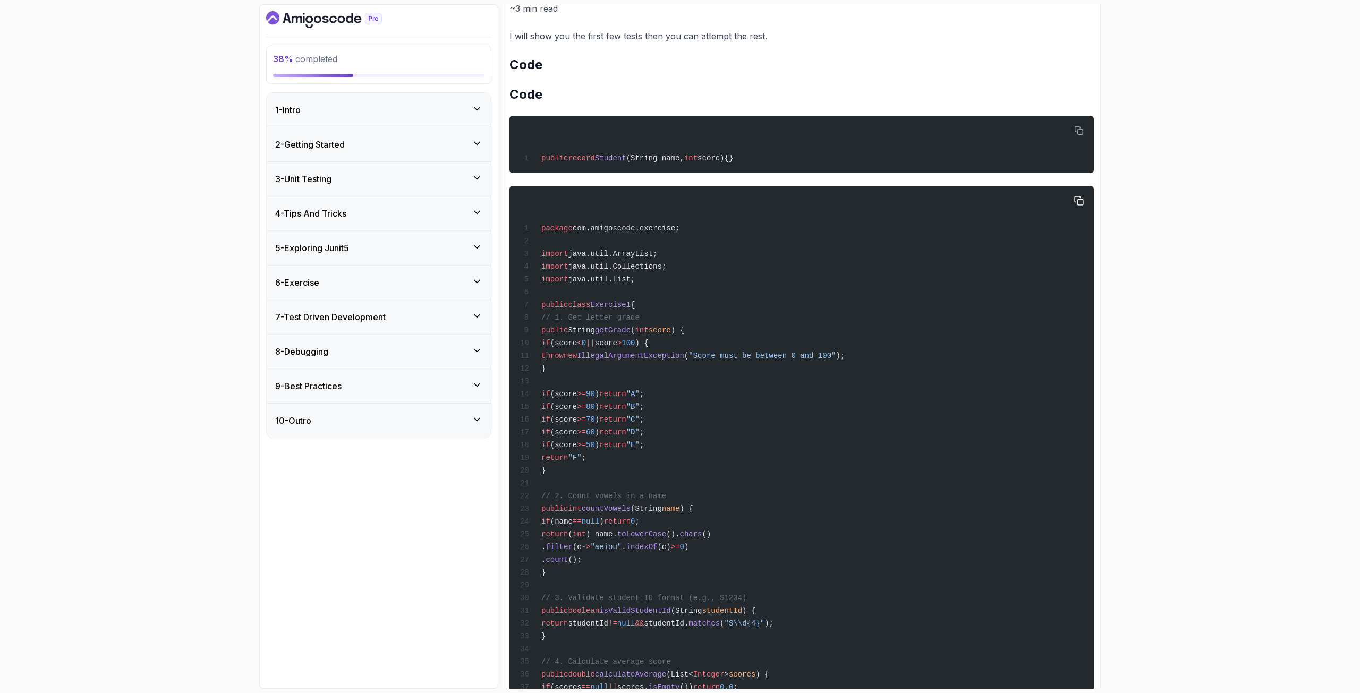
scroll to position [484, 0]
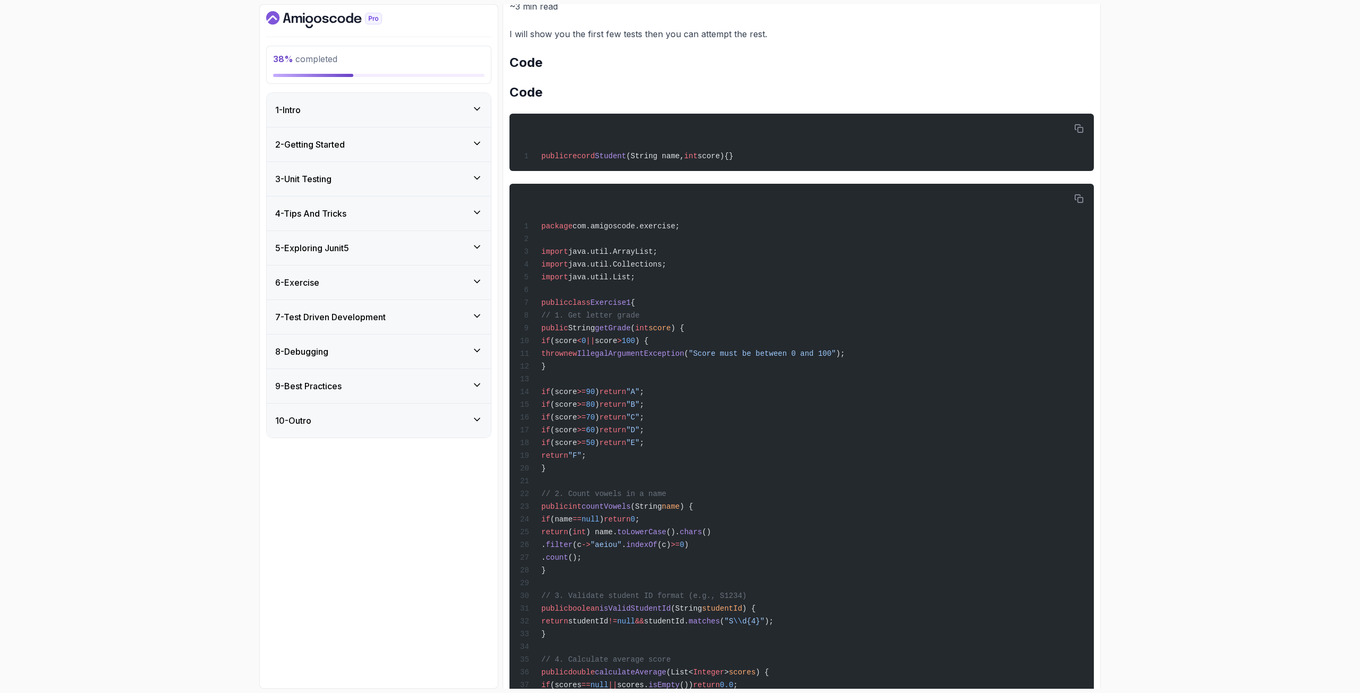
click at [385, 317] on h3 "7 - Test Driven Development" at bounding box center [330, 317] width 111 height 13
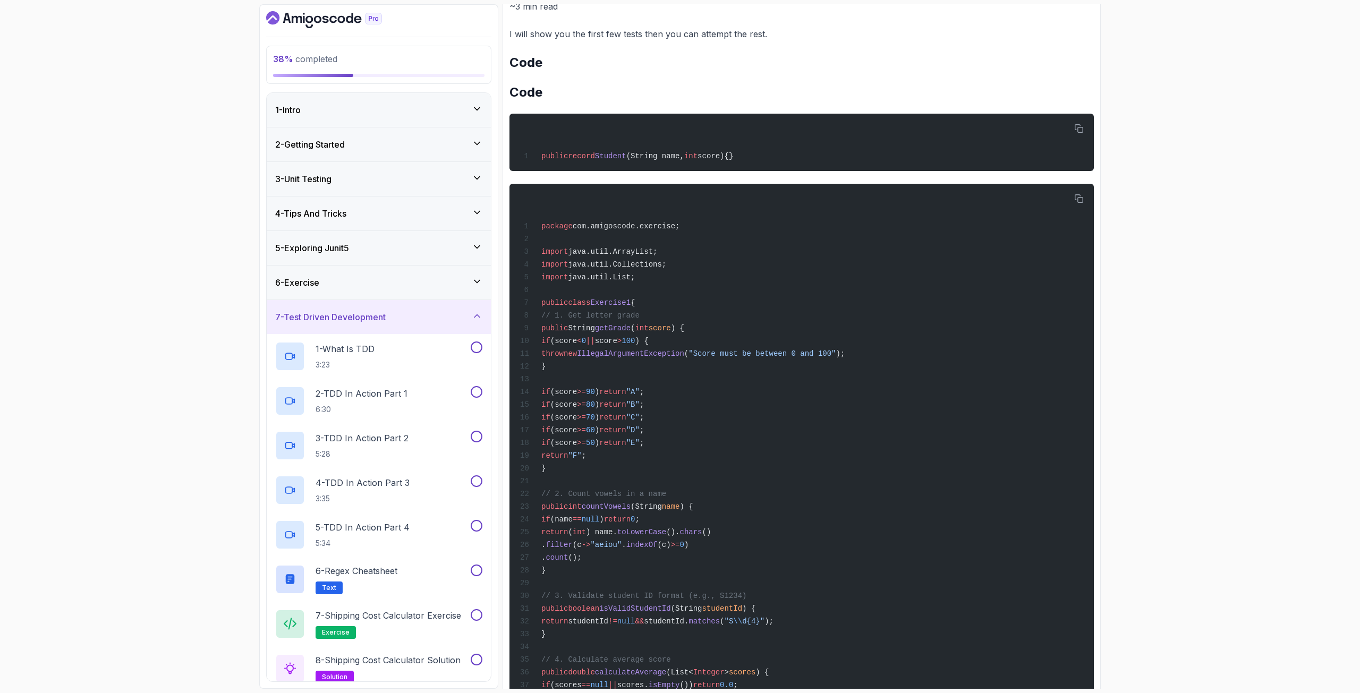
click at [384, 316] on h3 "7 - Test Driven Development" at bounding box center [330, 317] width 111 height 13
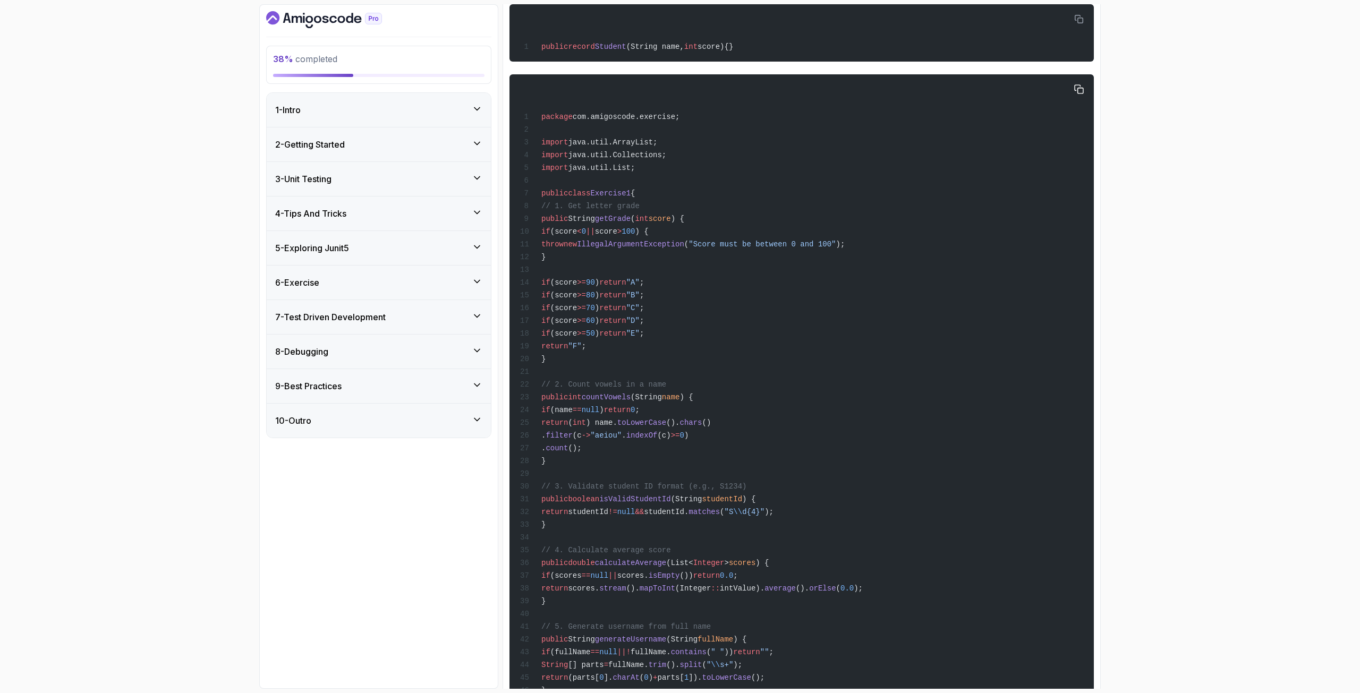
scroll to position [537, 0]
